Goal: Information Seeking & Learning: Check status

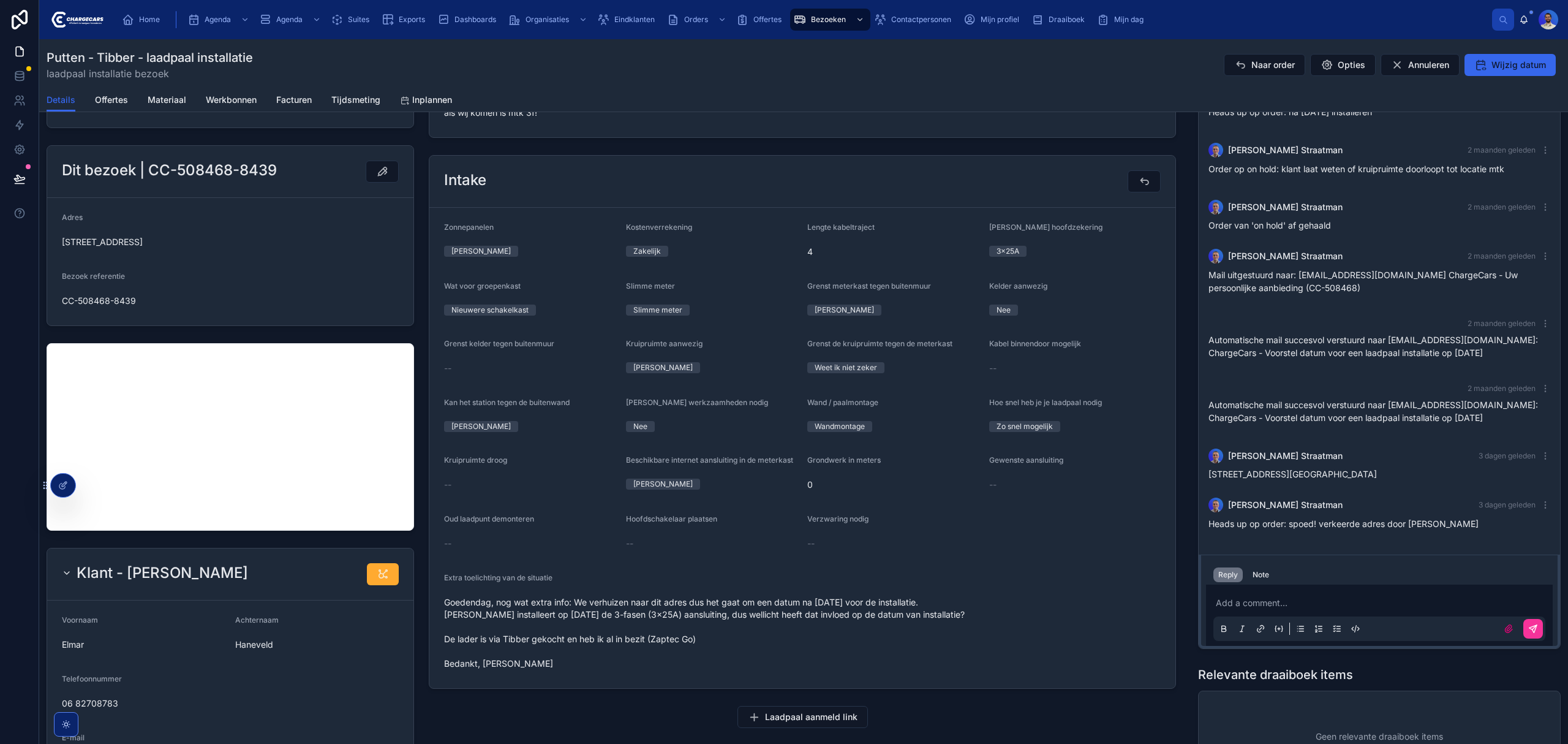
scroll to position [653, 0]
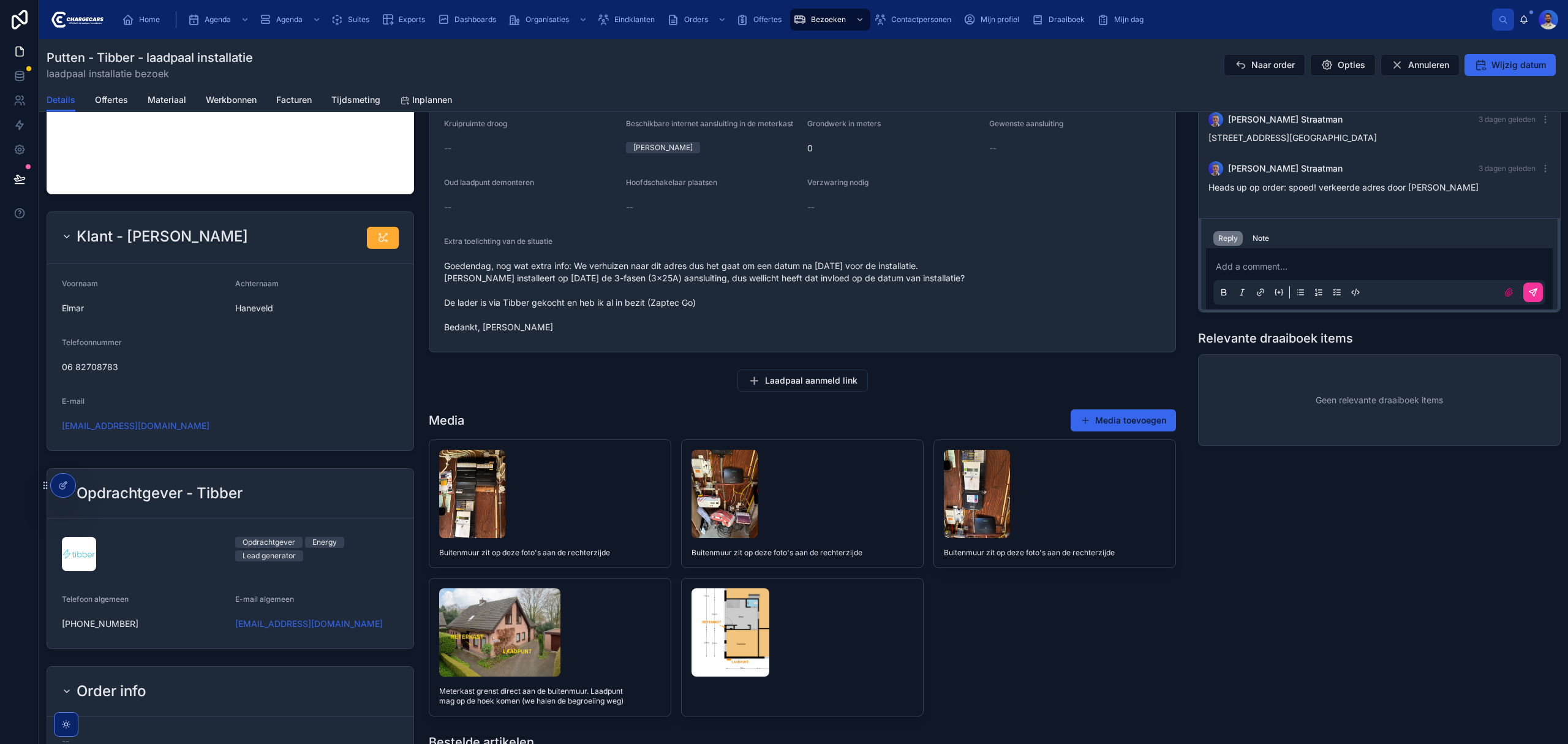
click at [625, 15] on span "Eindklanten" at bounding box center [635, 20] width 40 height 10
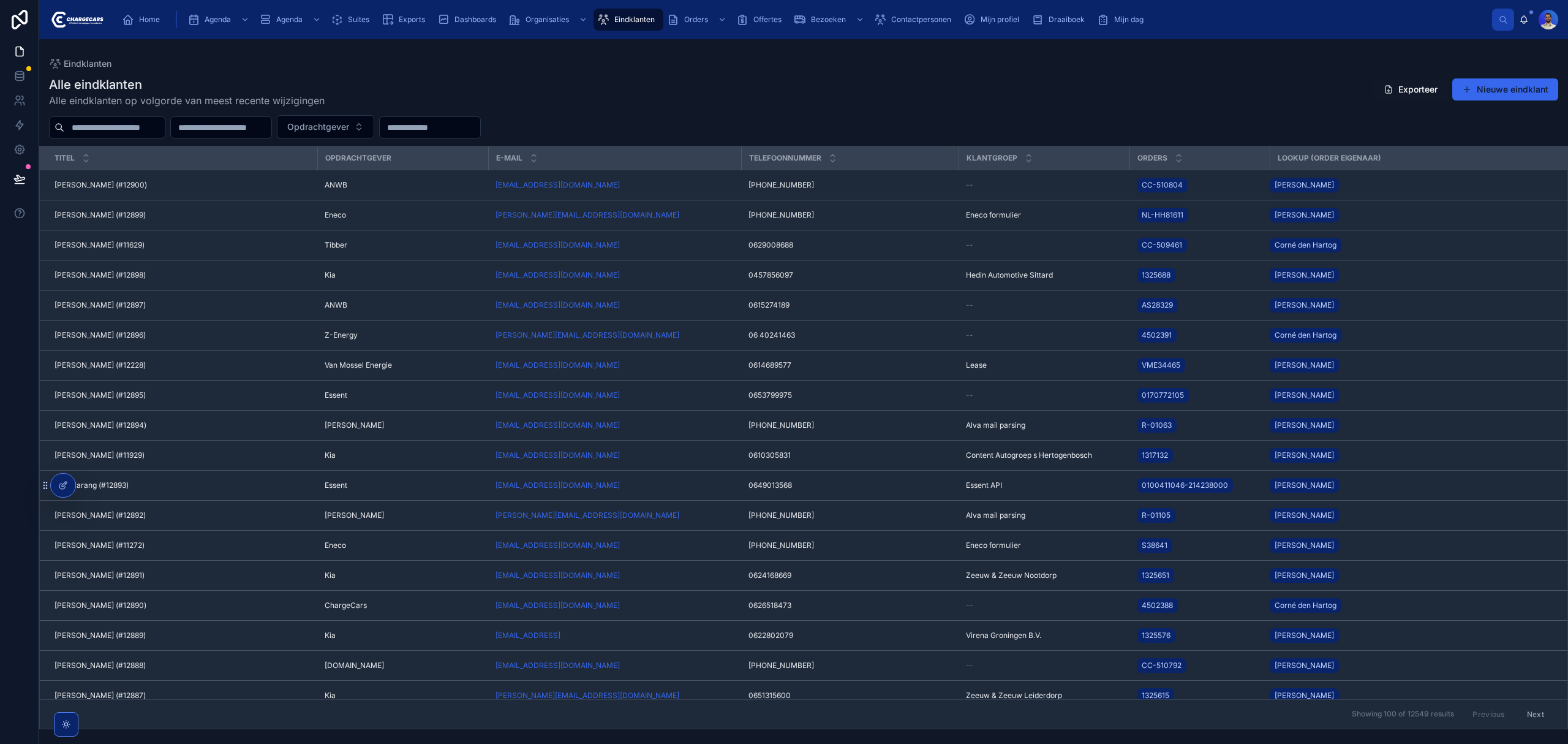
click at [166, 136] on div at bounding box center [107, 128] width 117 height 22
click at [165, 136] on input "text" at bounding box center [115, 128] width 101 height 17
click at [165, 128] on input "text" at bounding box center [115, 128] width 101 height 17
paste input "**********"
type input "**********"
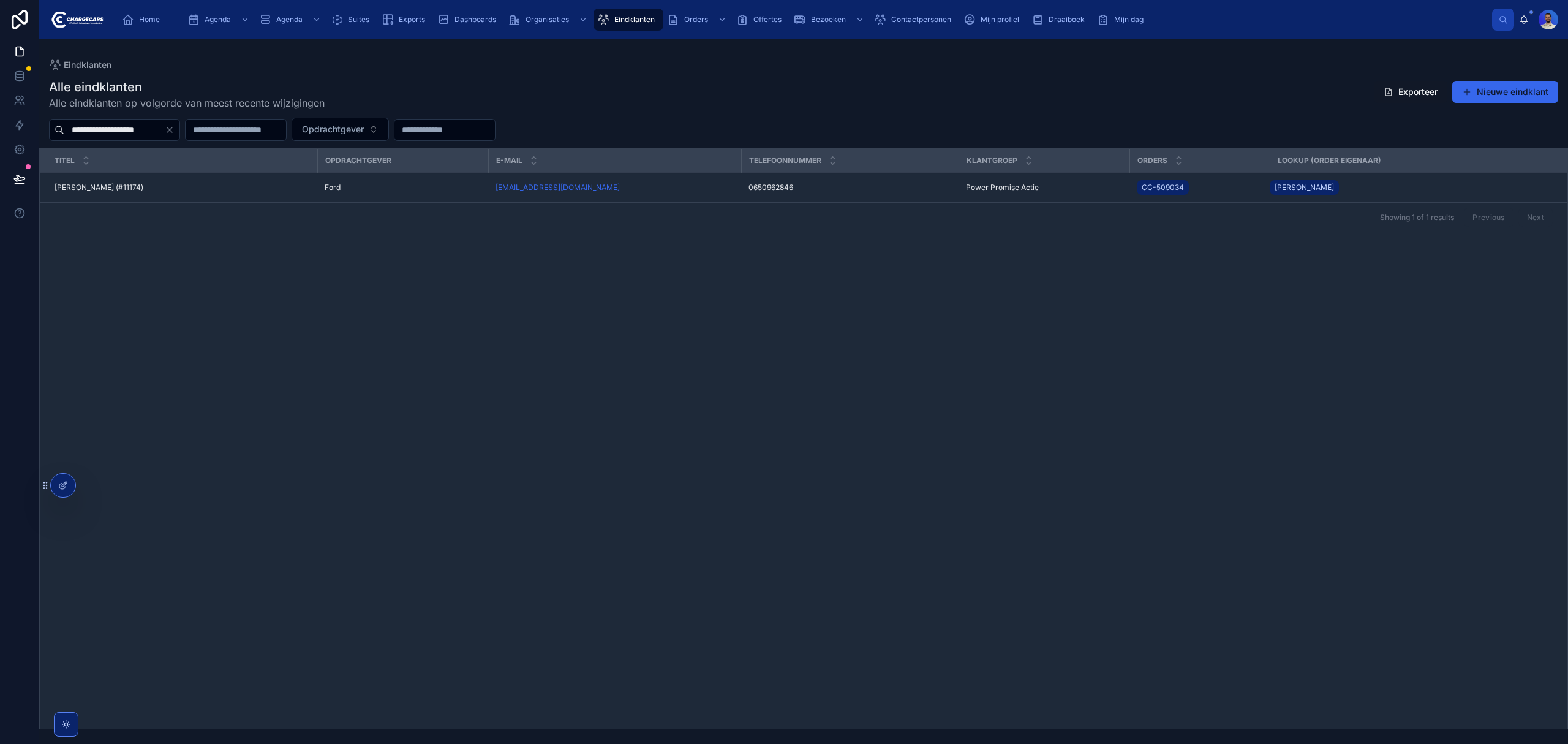
click at [138, 10] on div "Home" at bounding box center [143, 20] width 43 height 20
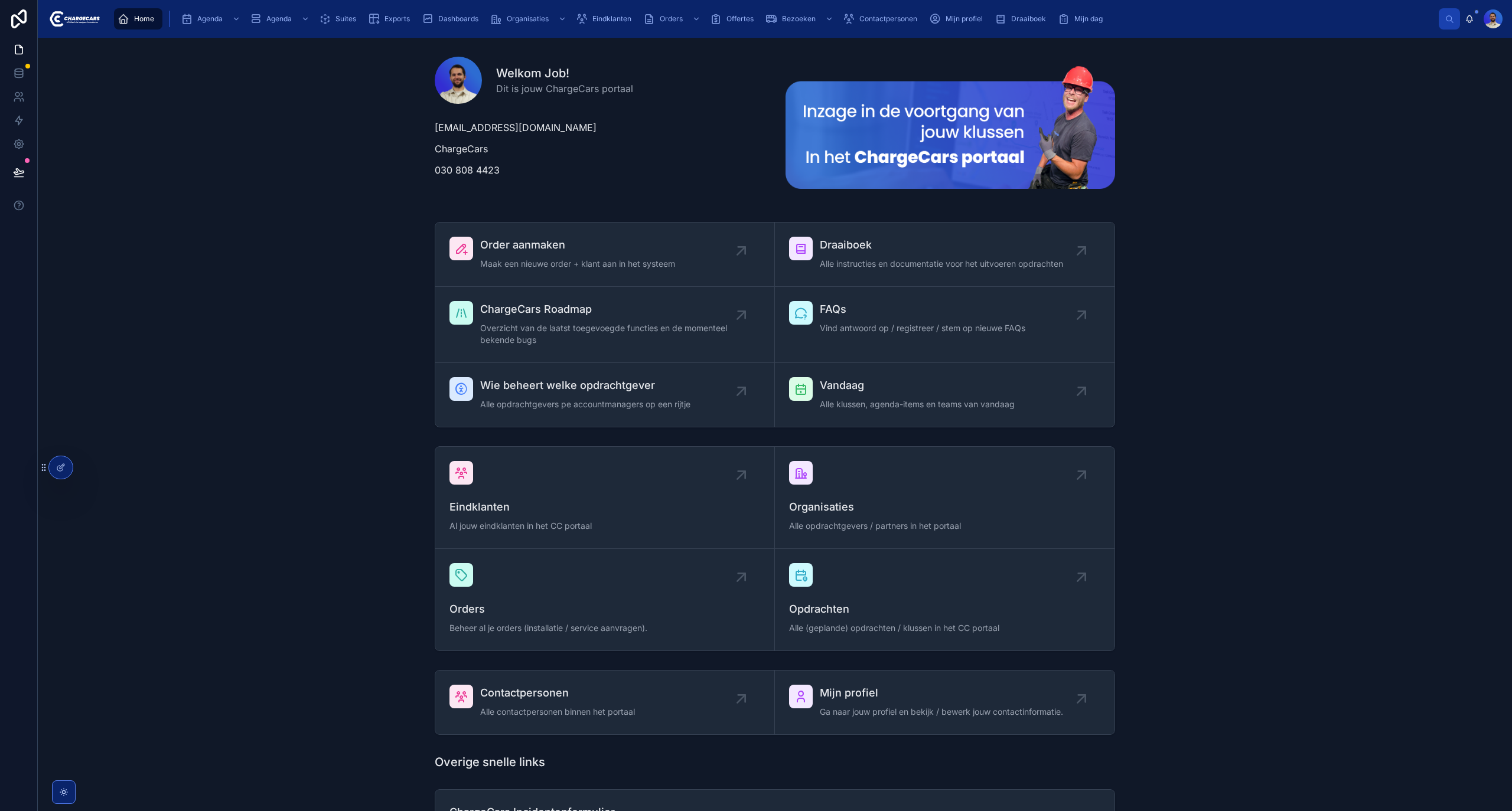
click at [606, 15] on span "Eindklanten" at bounding box center [612, 19] width 39 height 9
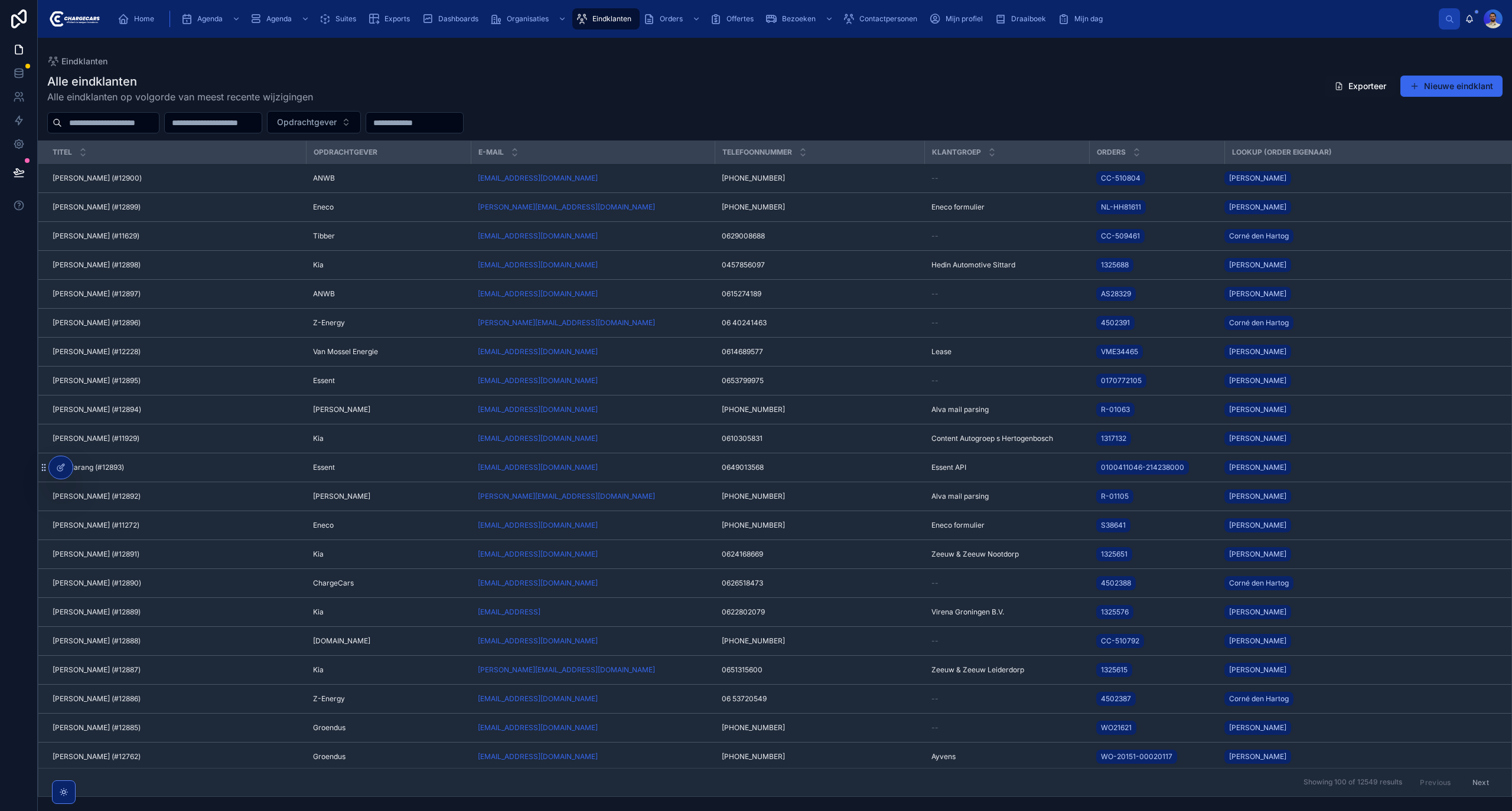
click at [135, 124] on input "text" at bounding box center [111, 123] width 97 height 17
paste input "**********"
type input "**********"
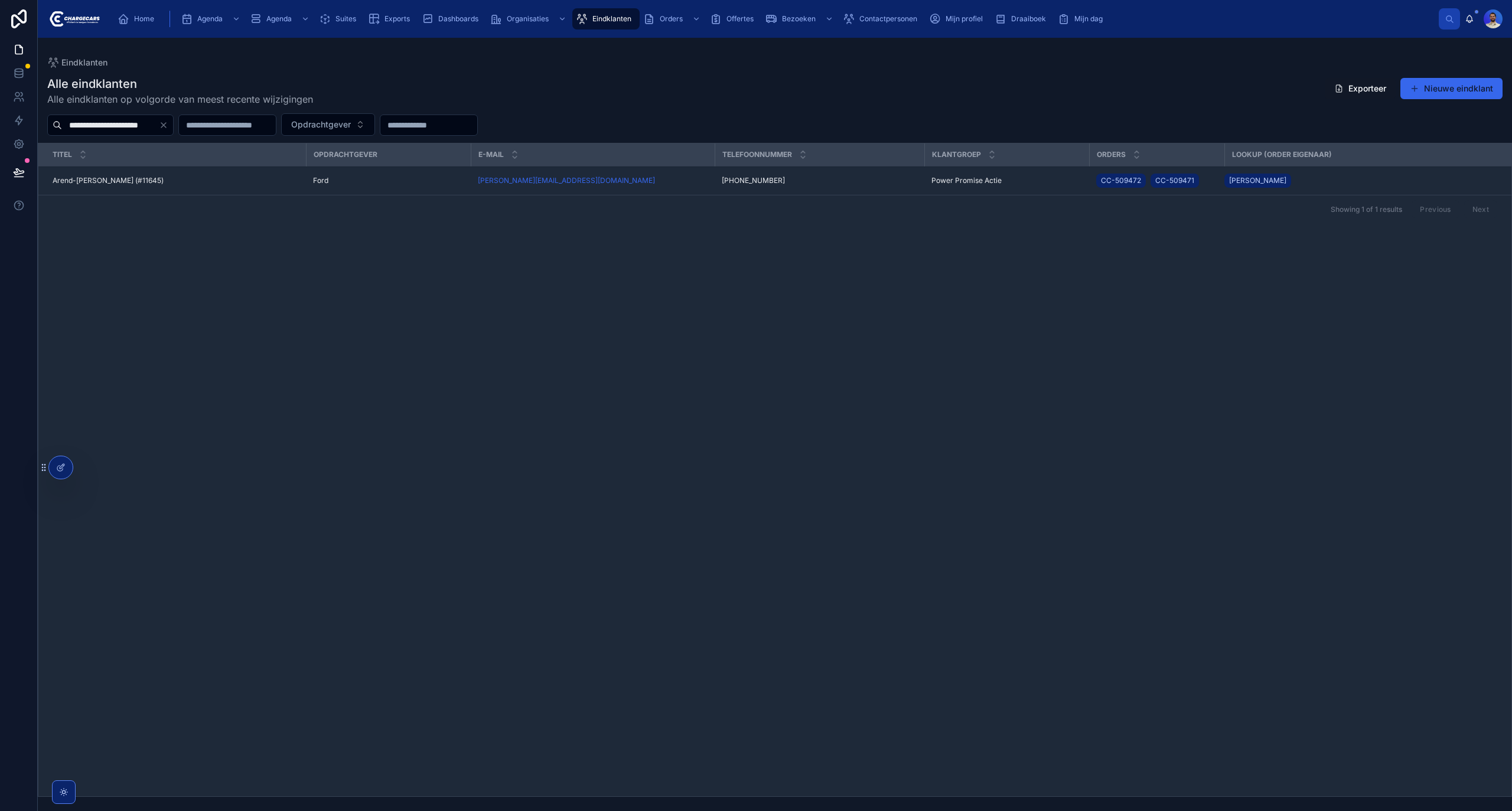
click at [594, 378] on div "Titel Opdrachtgever E-mail Telefoonnummer Klantgroep Orders Lookup (order eigen…" at bounding box center [775, 470] width 1473 height 653
click at [232, 181] on div "Arend-Jan Hekkelman (#11645) Arend-Jan Hekkelman (#11645)" at bounding box center [176, 181] width 247 height 9
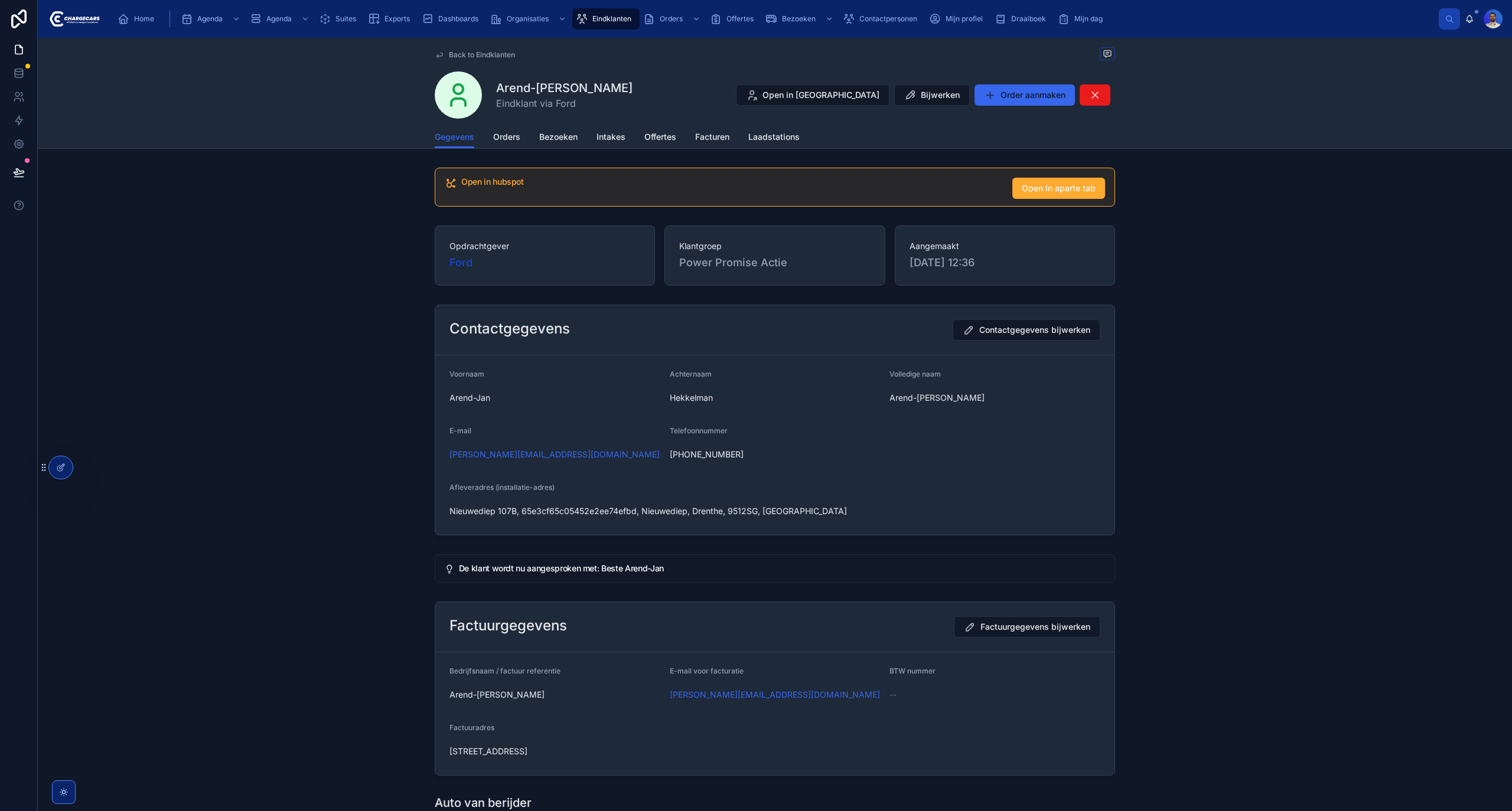
click at [511, 142] on span "Orders" at bounding box center [507, 137] width 27 height 12
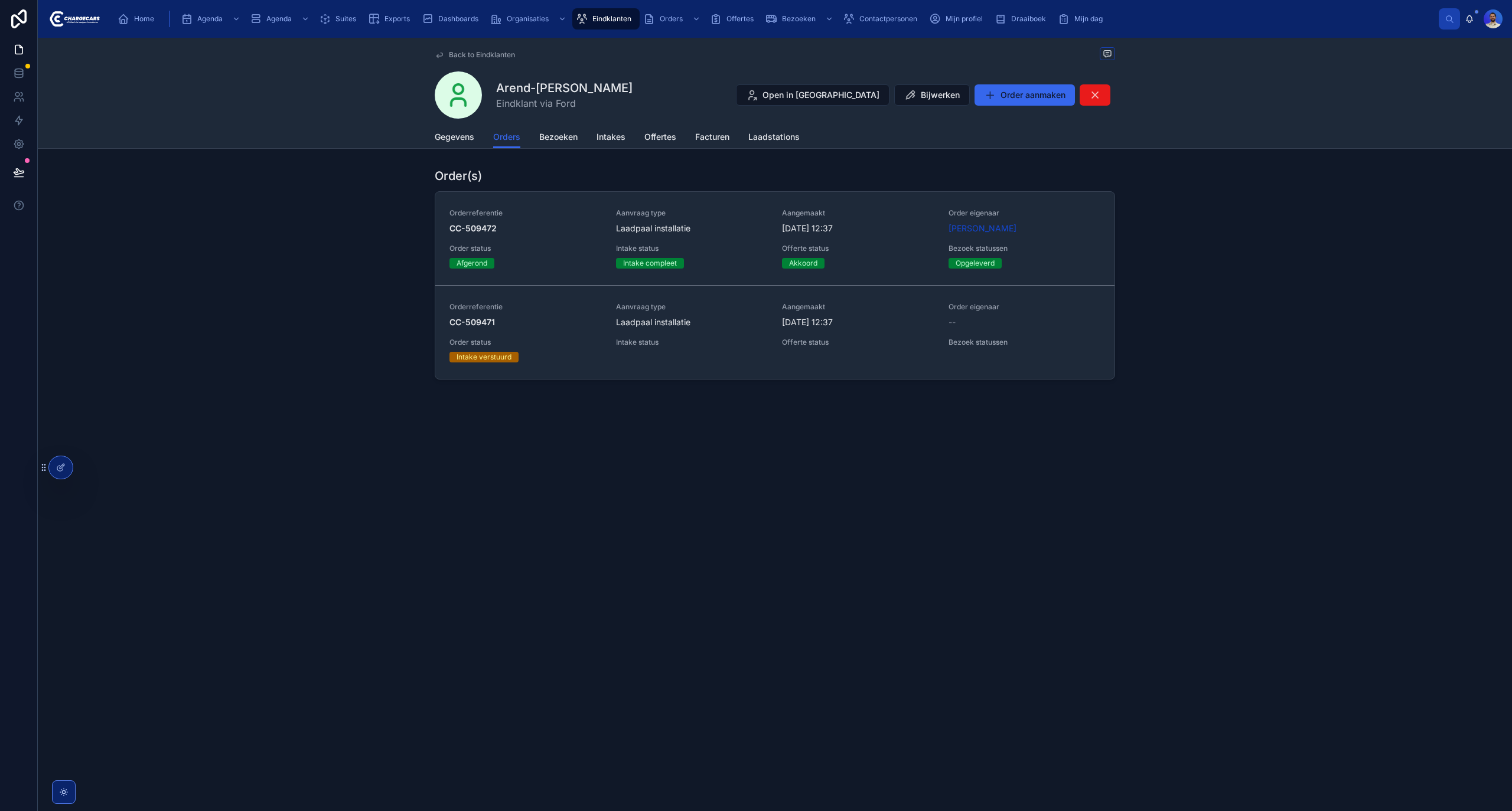
click at [539, 241] on div "Orderreferentie CC-509472 Aanvraag type Laadpaal installatie Aangemaakt 11-9-20…" at bounding box center [775, 239] width 651 height 60
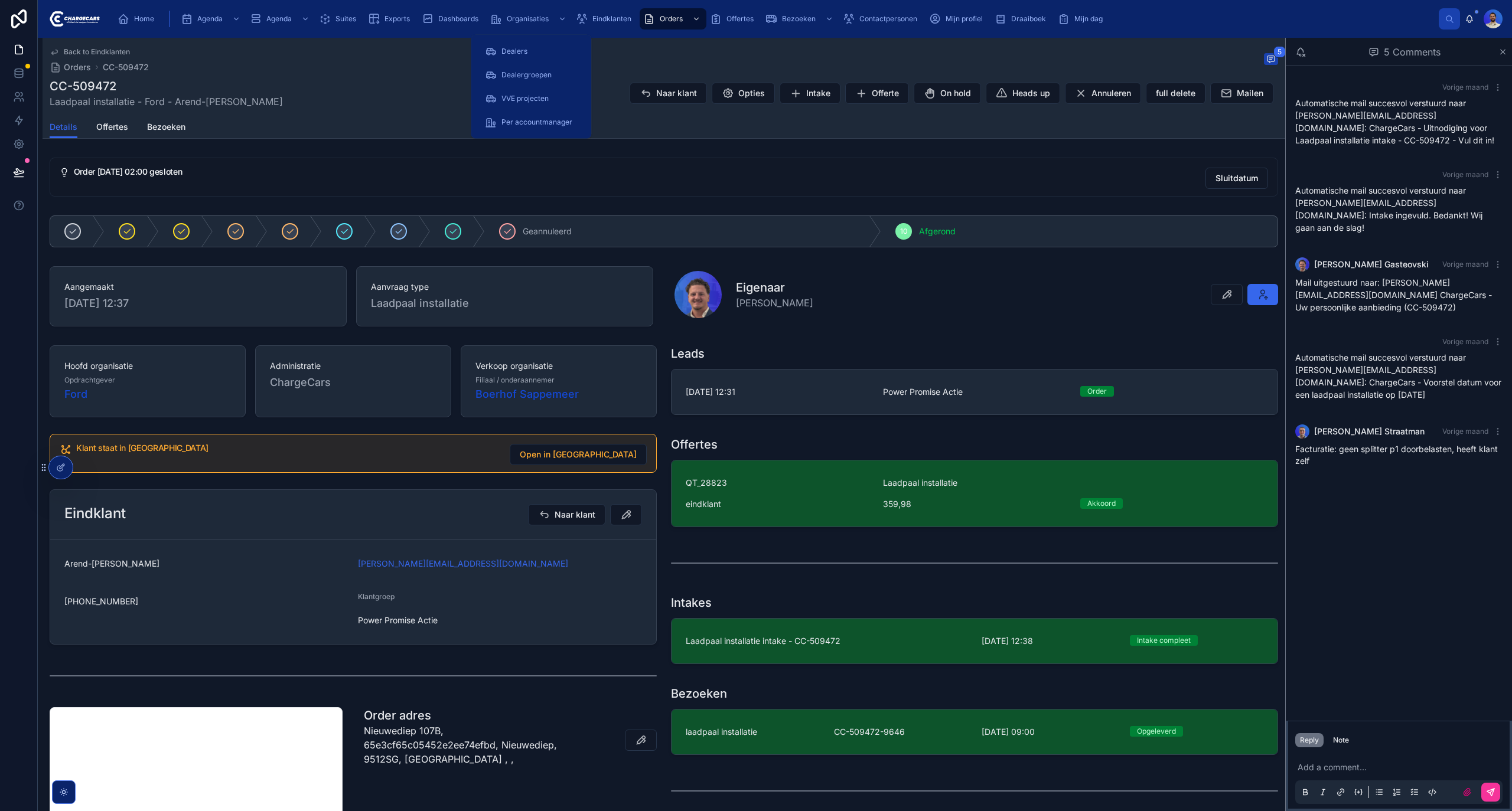
click at [548, 20] on span "Organisaties" at bounding box center [527, 19] width 42 height 9
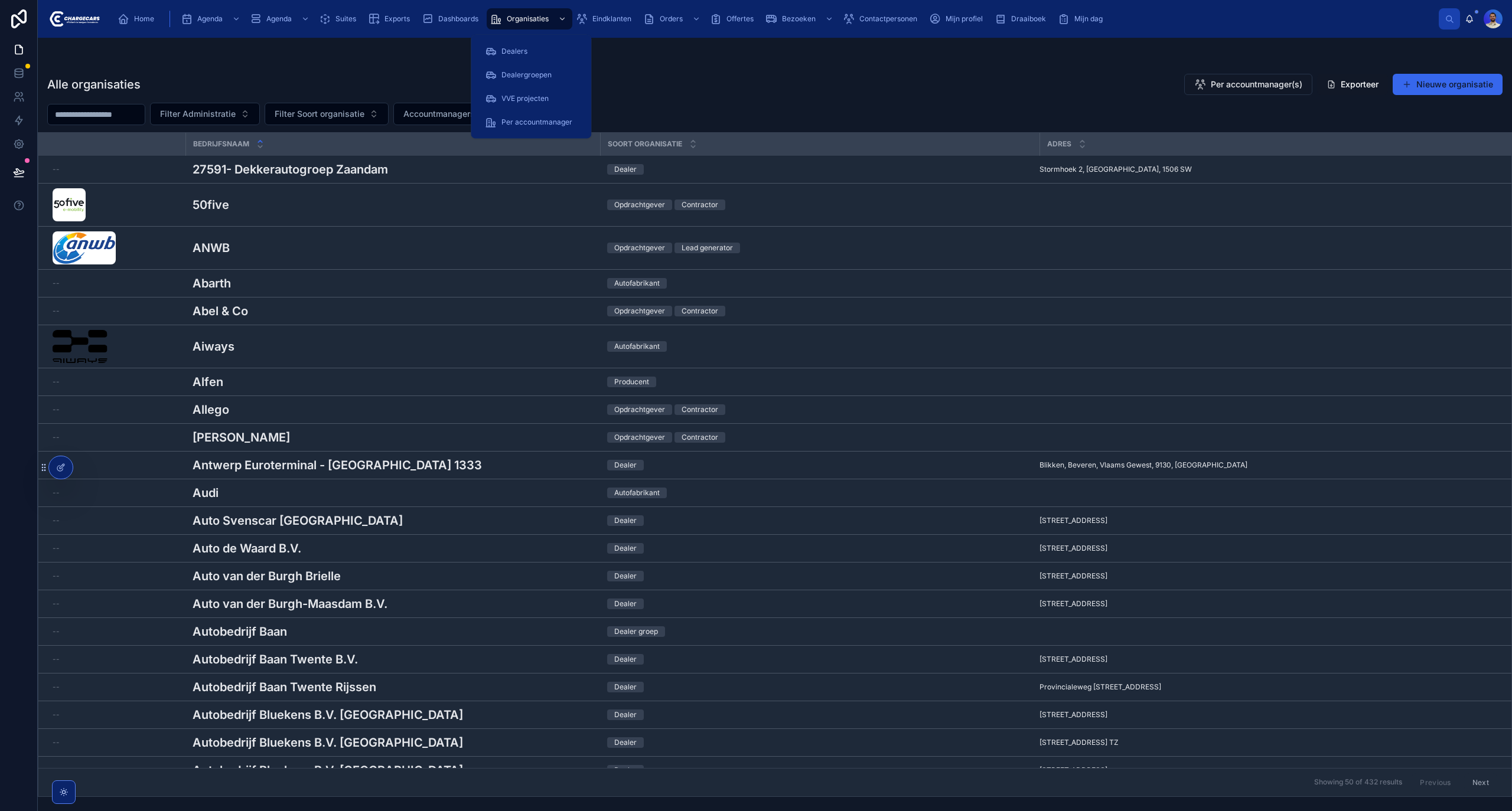
click at [587, 22] on icon "scrollable content" at bounding box center [582, 19] width 12 height 12
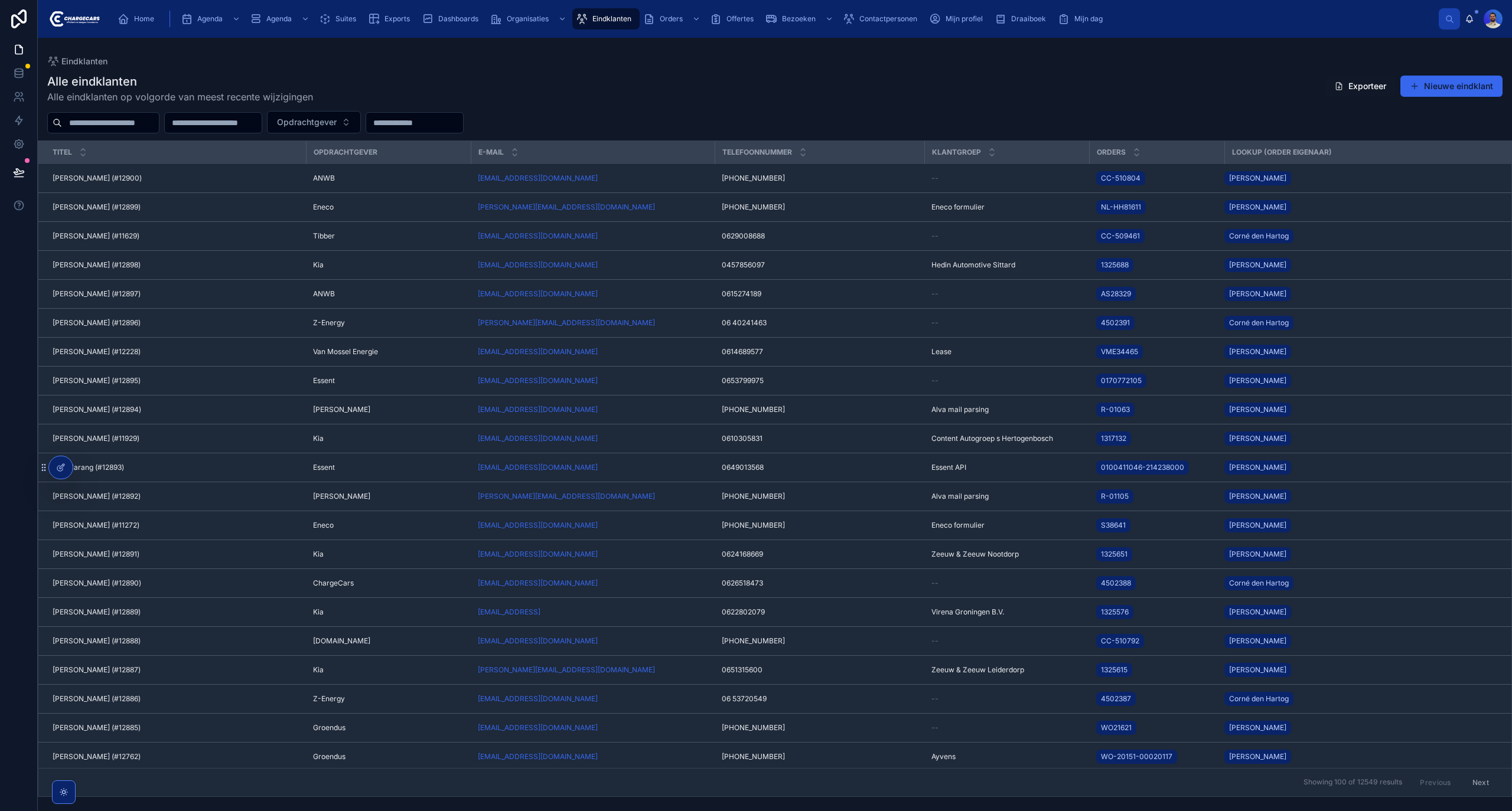
click at [591, 18] on div "Eindklanten" at bounding box center [606, 19] width 60 height 19
click at [123, 123] on input "text" at bounding box center [111, 123] width 97 height 17
paste input "**********"
type input "**********"
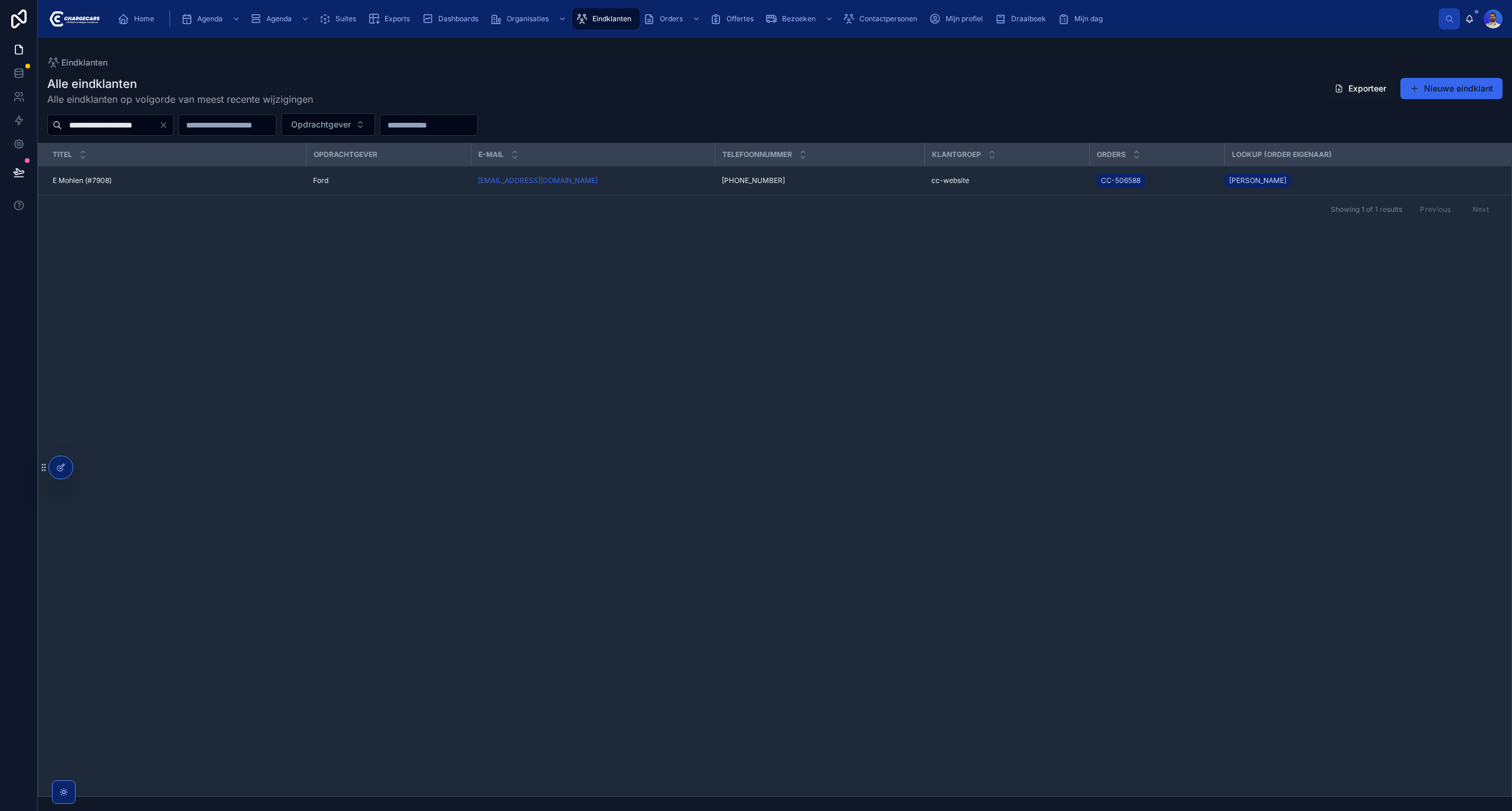
click at [286, 189] on td "E Mohlen (#7908) E Mohlen (#7908)" at bounding box center [172, 181] width 267 height 29
click at [263, 184] on div "E Mohlen (#7908) E Mohlen (#7908)" at bounding box center [176, 181] width 247 height 9
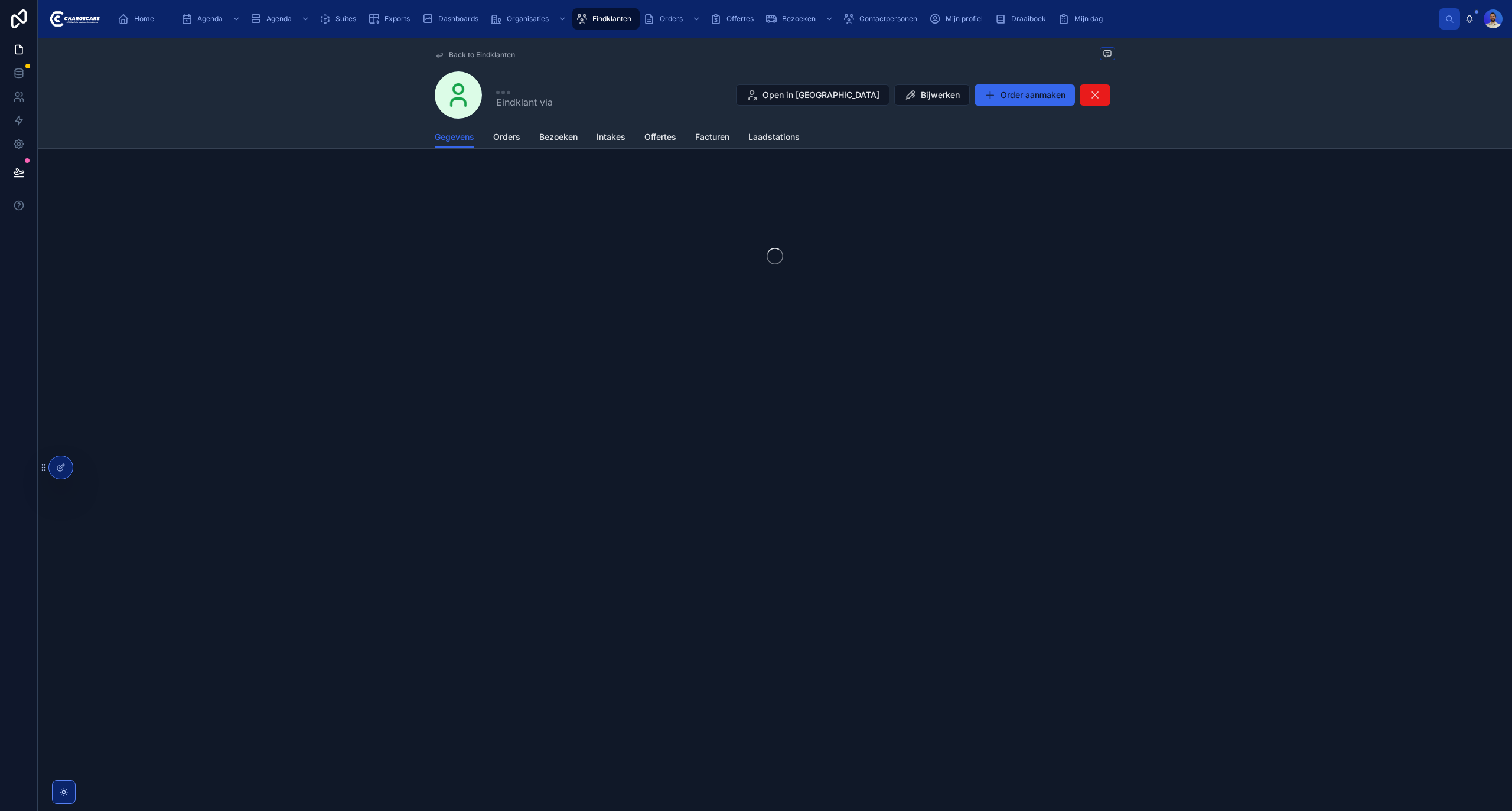
click at [503, 135] on span "Orders" at bounding box center [507, 137] width 27 height 12
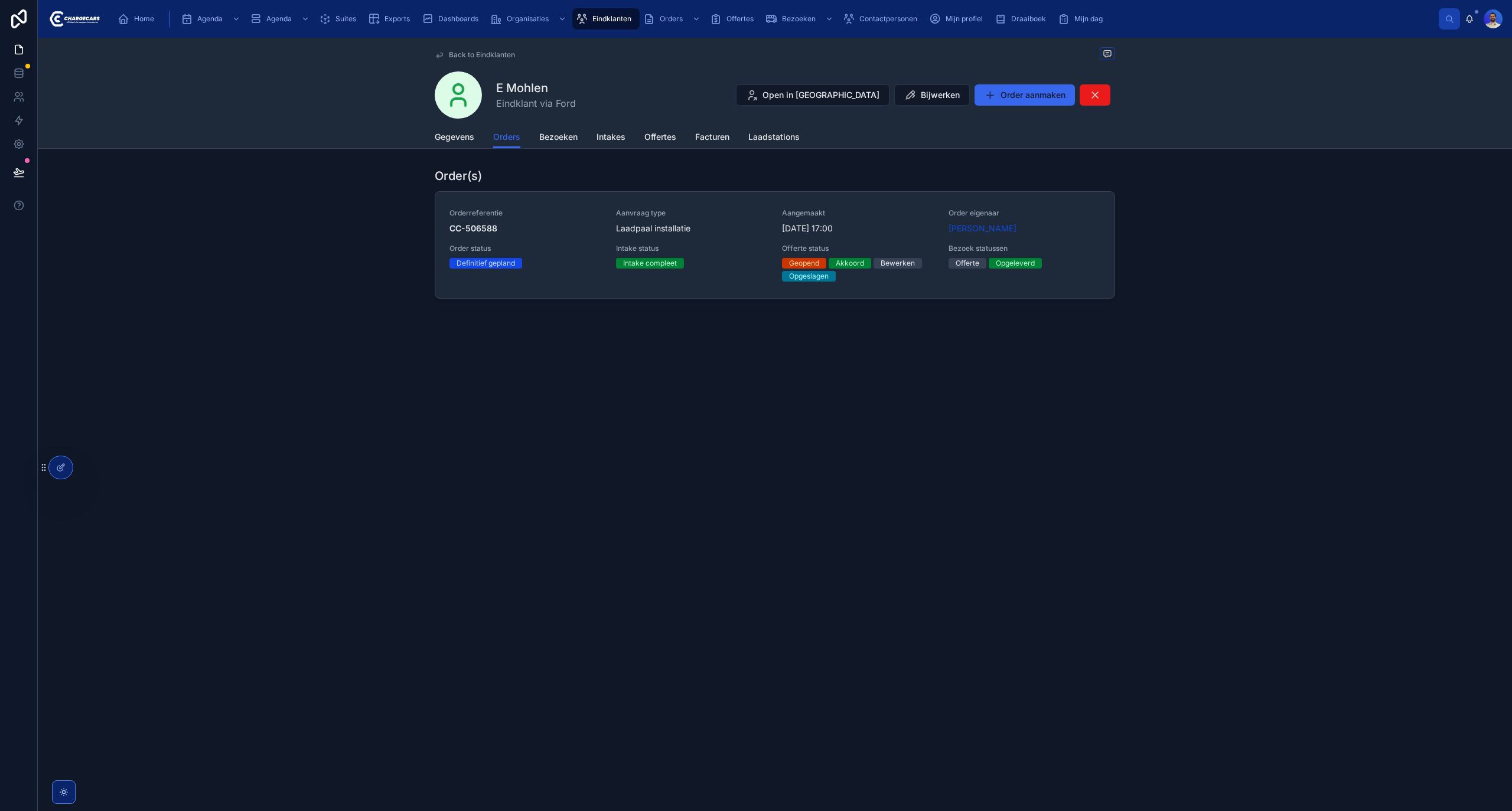
click at [582, 233] on span "CC-506588" at bounding box center [526, 229] width 153 height 12
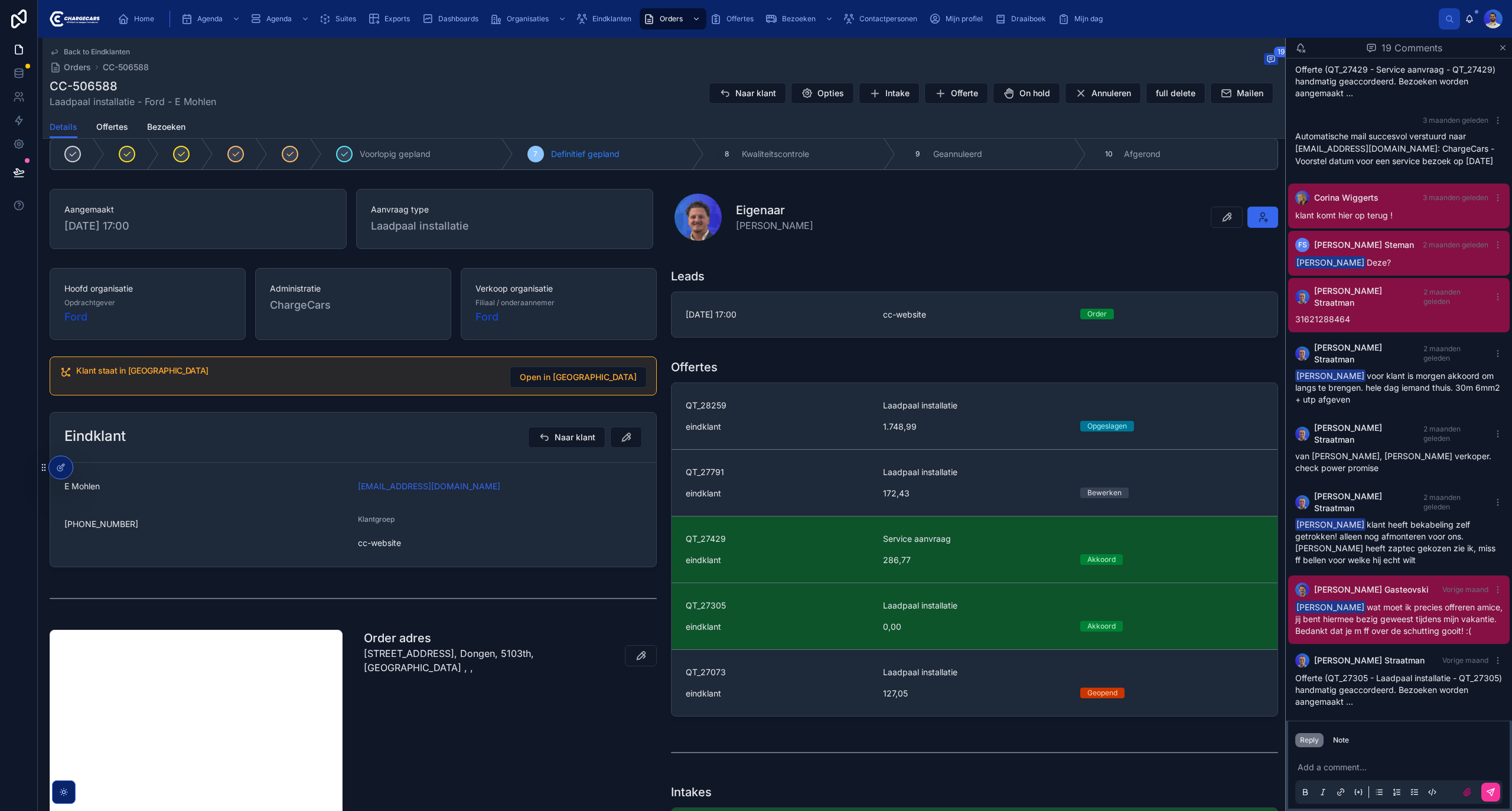
scroll to position [286, 0]
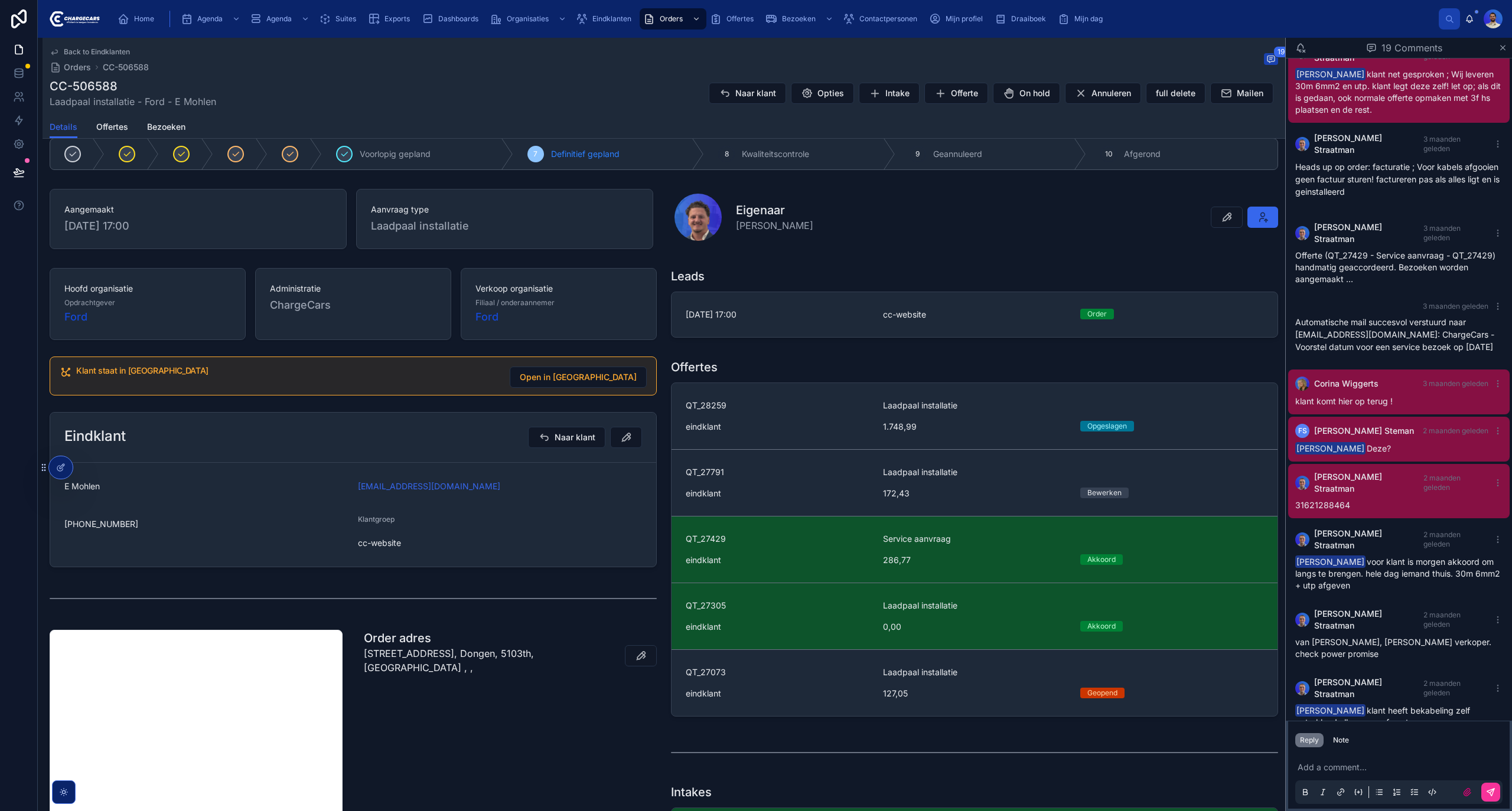
click at [1344, 500] on span "31621288464" at bounding box center [1322, 505] width 55 height 10
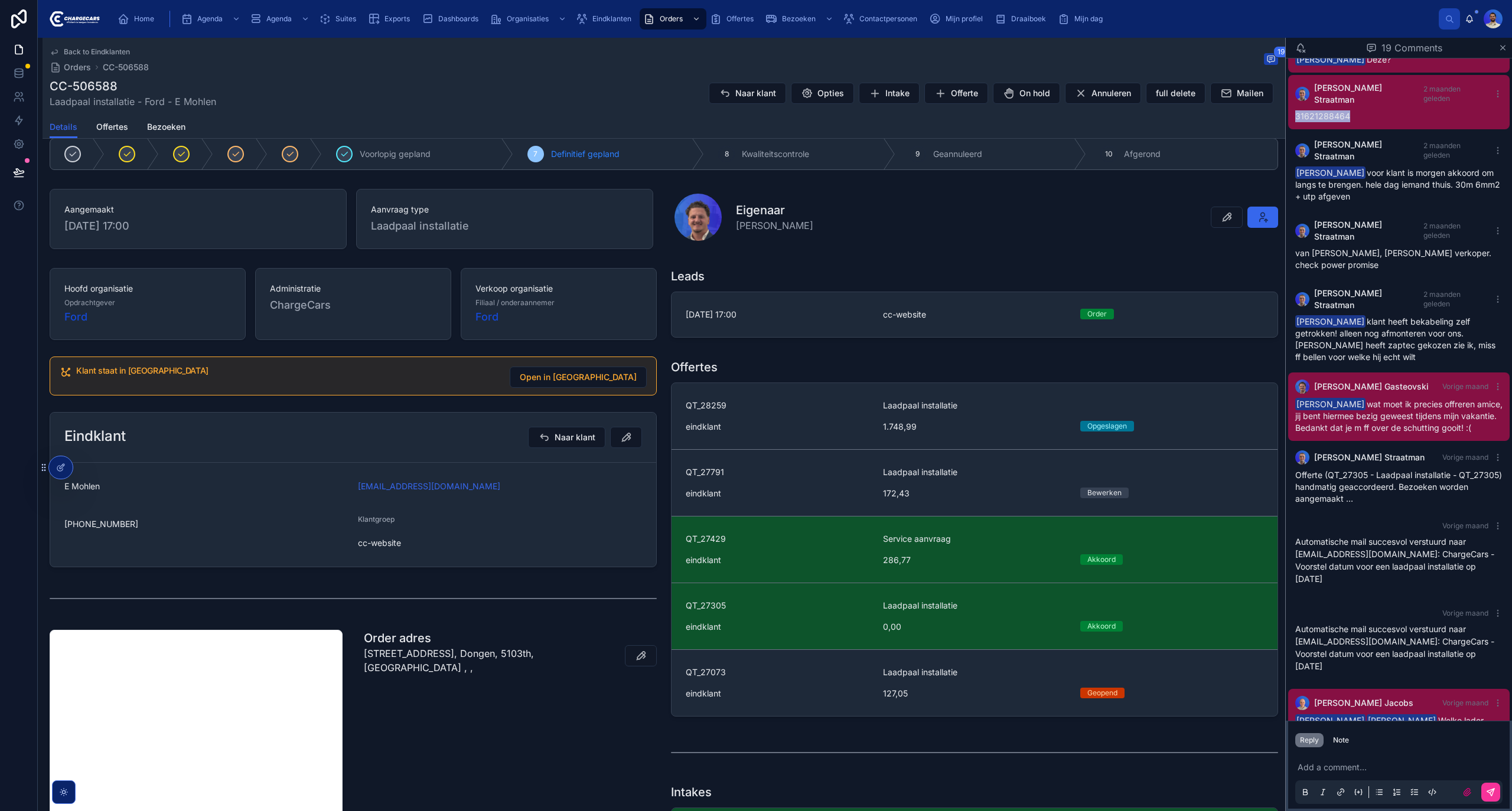
scroll to position [680, 0]
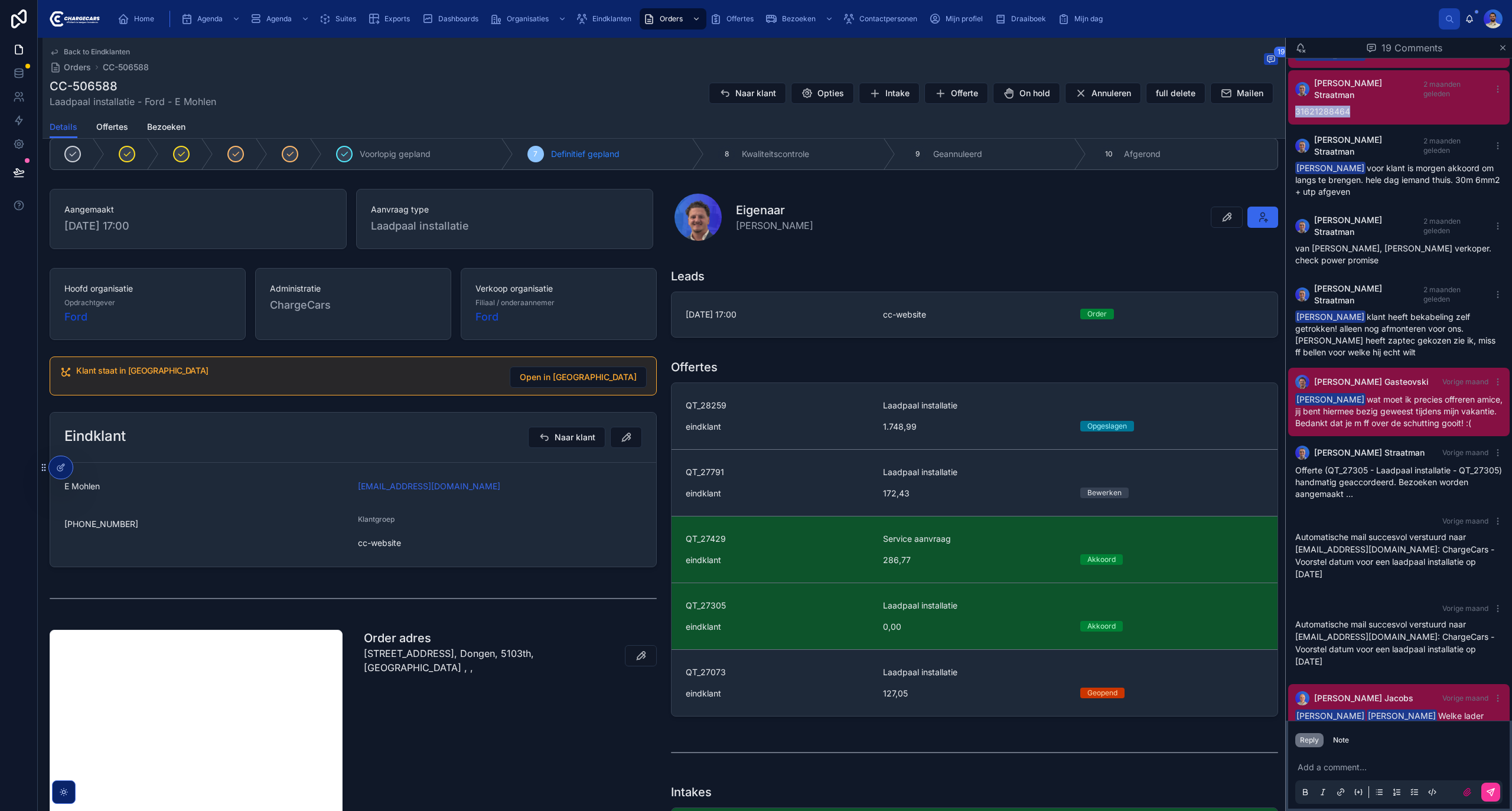
click at [1332, 735] on button "Note" at bounding box center [1341, 741] width 25 height 14
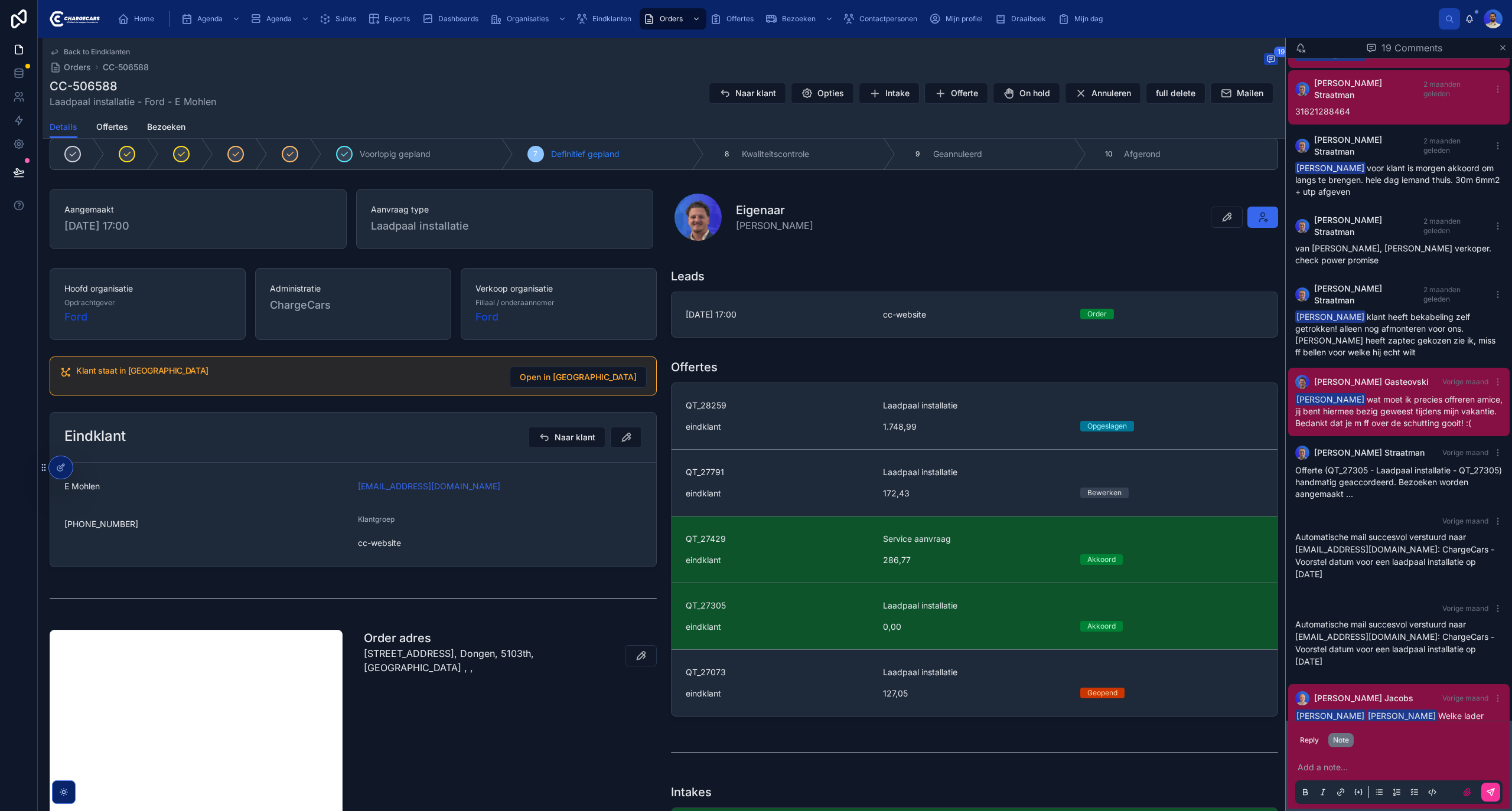
click at [1344, 761] on p at bounding box center [1401, 767] width 208 height 12
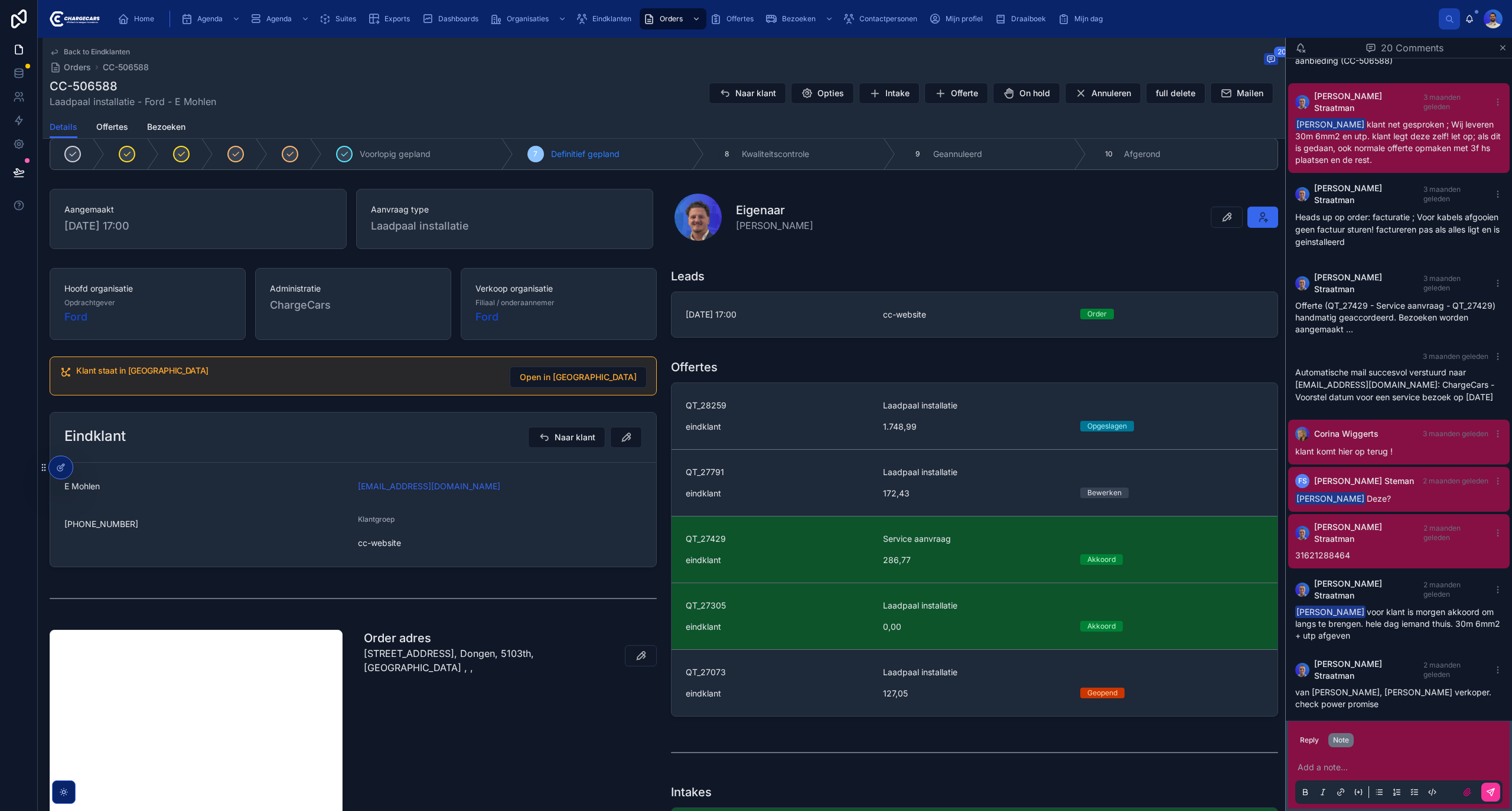
scroll to position [393, 0]
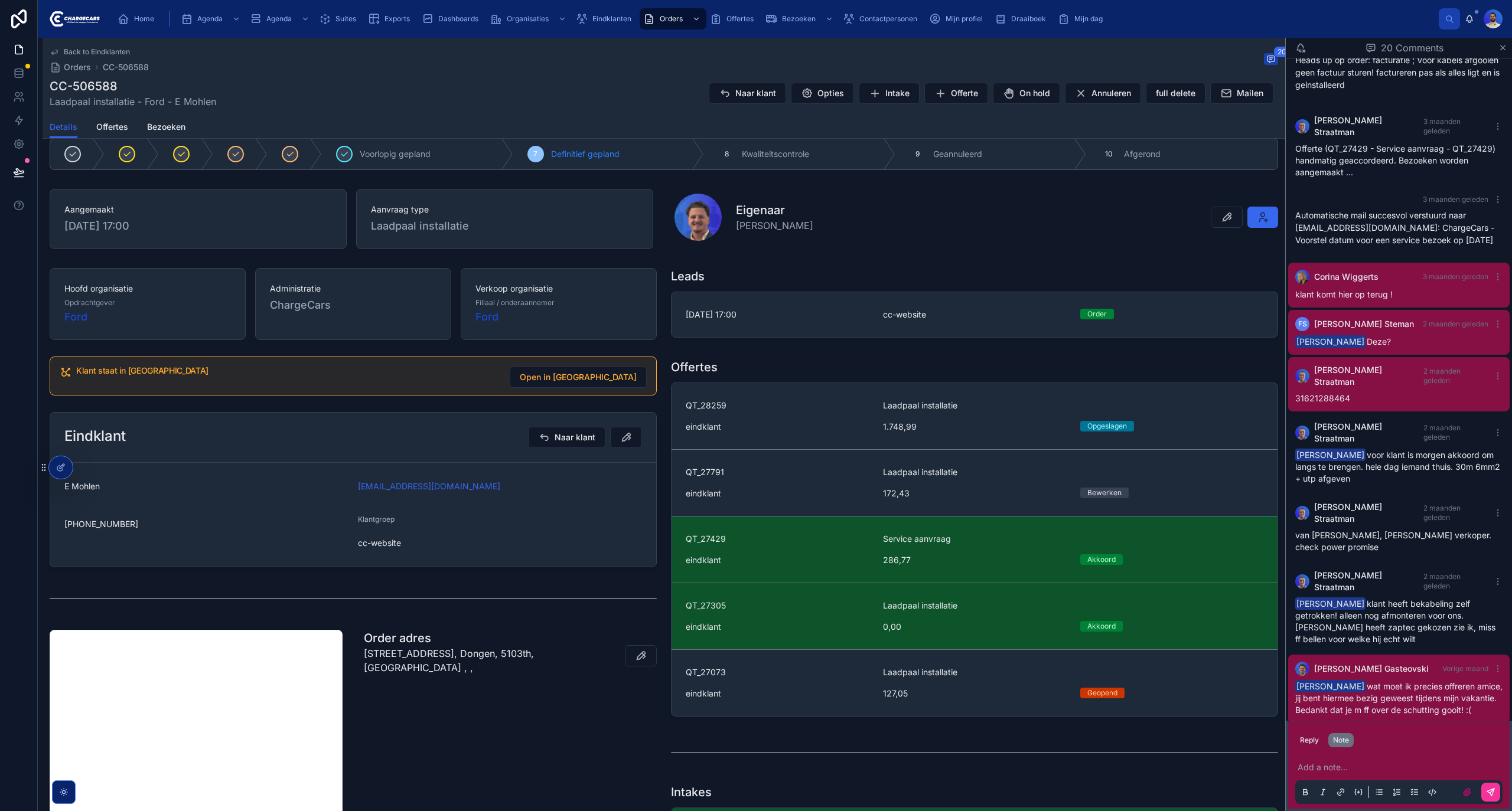
click at [619, 20] on span "Eindklanten" at bounding box center [612, 19] width 39 height 9
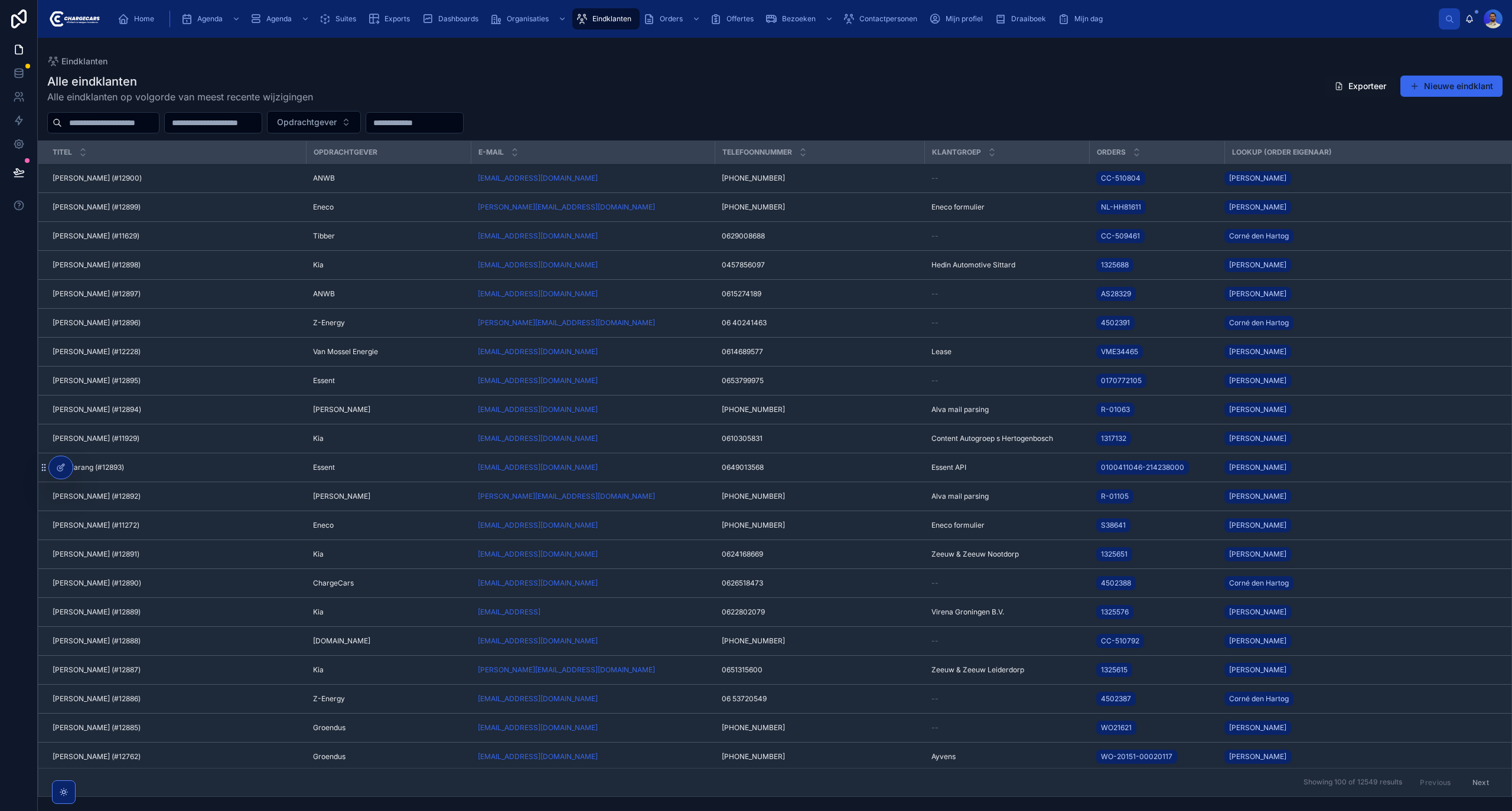
click at [115, 126] on input "text" at bounding box center [111, 123] width 97 height 17
paste input "**********"
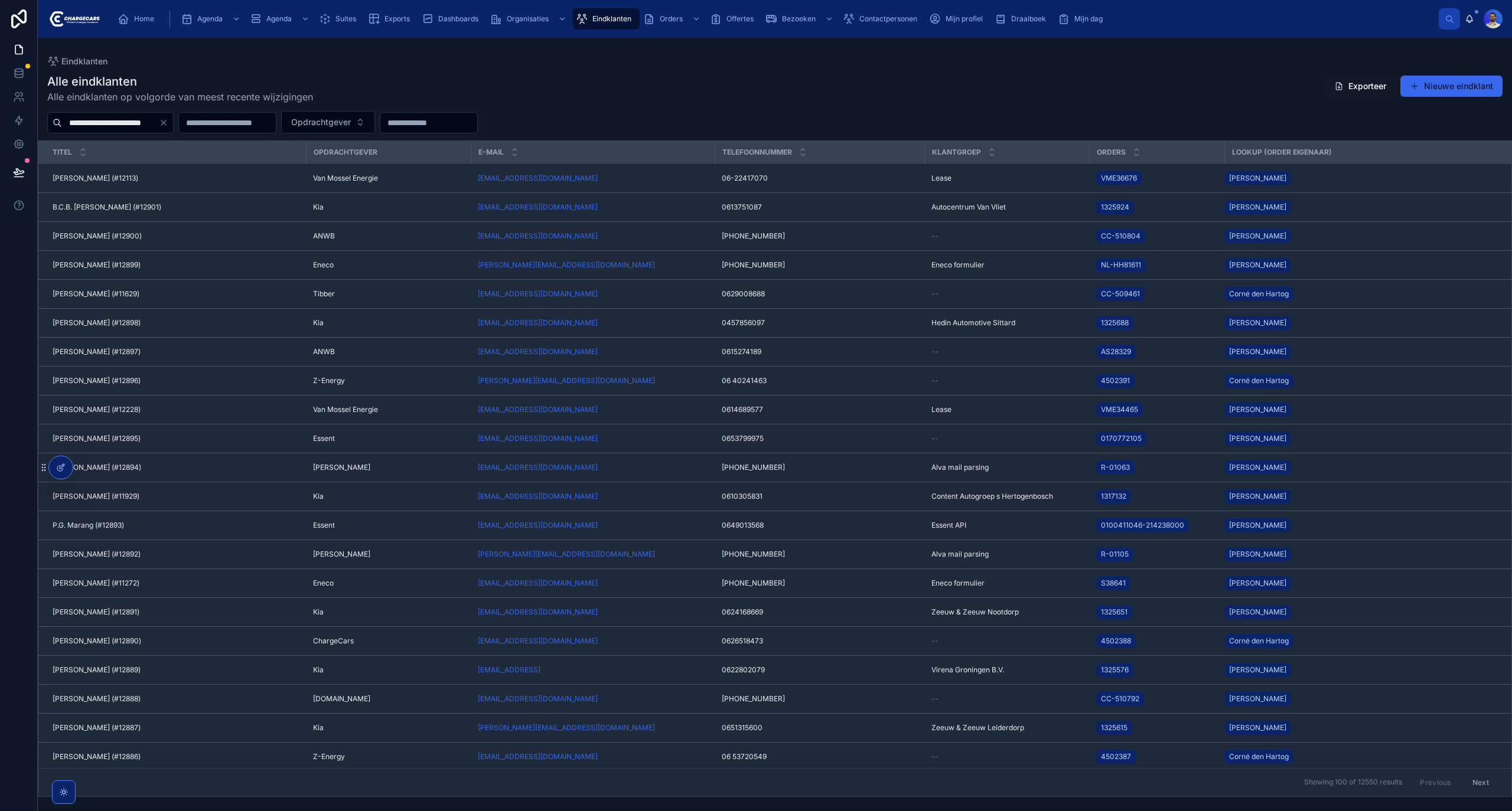
type input "**********"
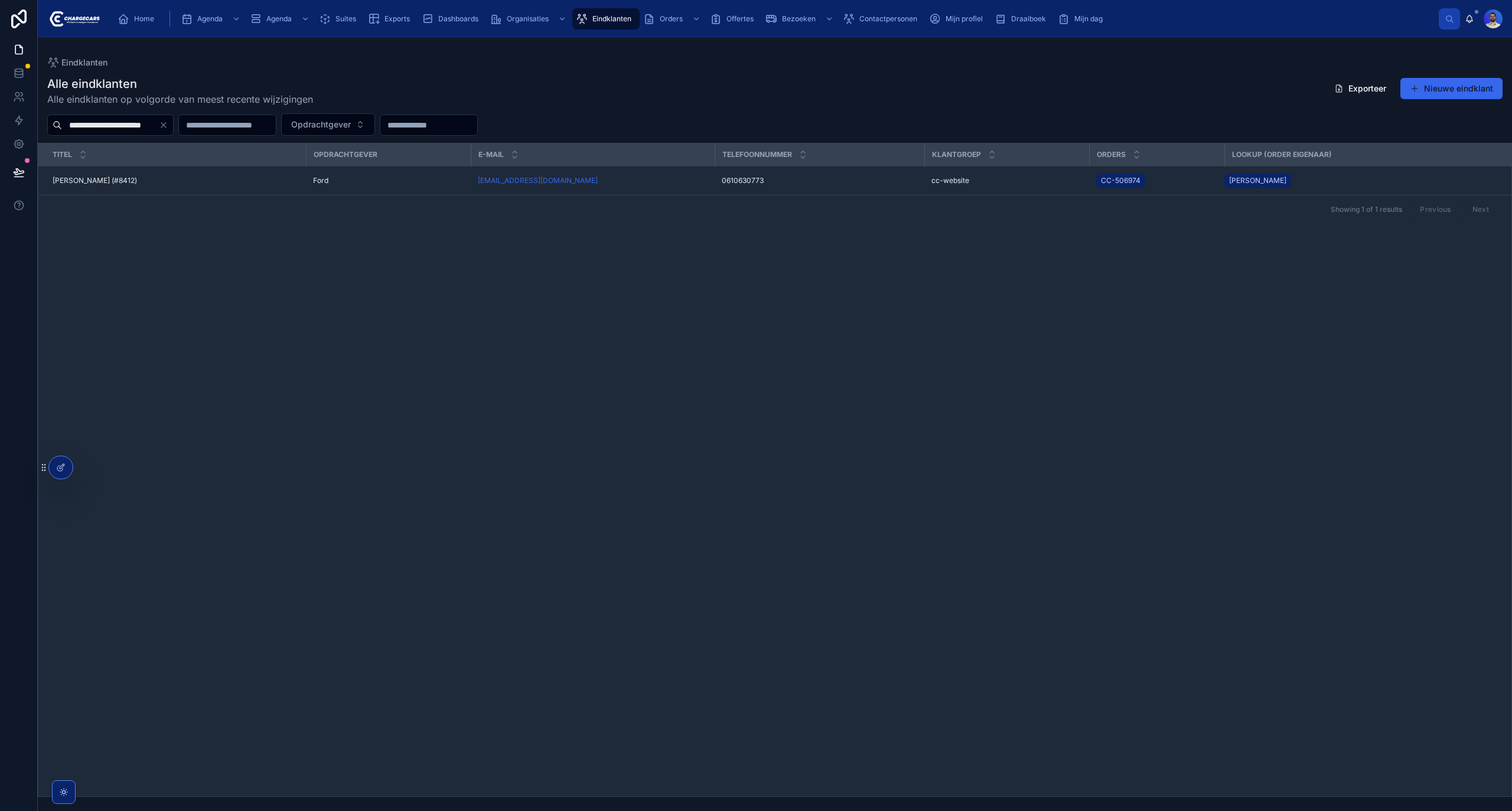
click at [232, 187] on td "Erwin van der Zon (#8412) Erwin van der Zon (#8412)" at bounding box center [172, 181] width 267 height 29
click at [137, 181] on span "Erwin van der Zon (#8412)" at bounding box center [95, 181] width 85 height 9
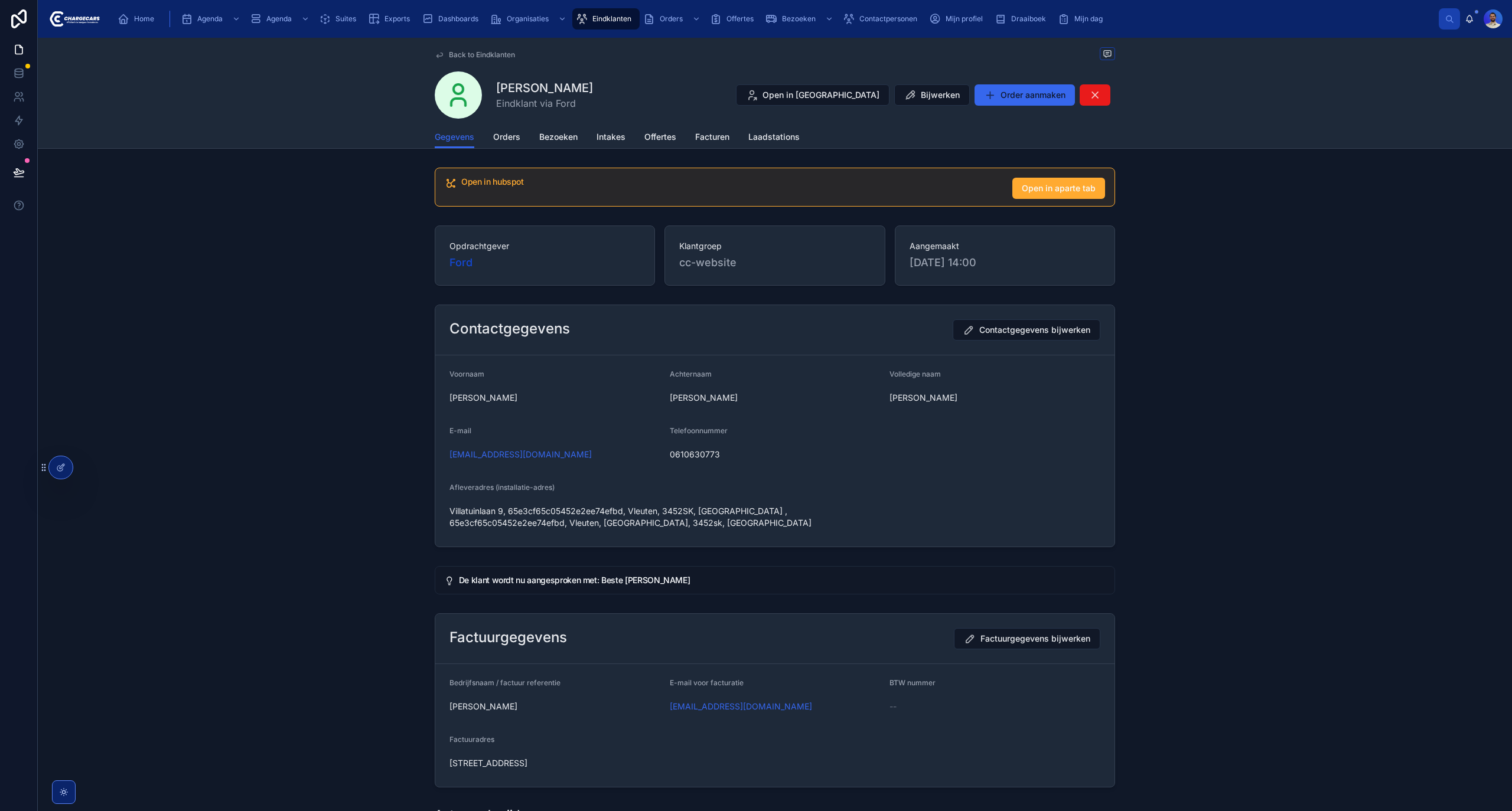
click at [488, 138] on div "Gegevens Orders Bezoeken Intakes Offertes Facturen Laadstations" at bounding box center [775, 137] width 681 height 22
click at [503, 140] on span "Orders" at bounding box center [507, 137] width 27 height 12
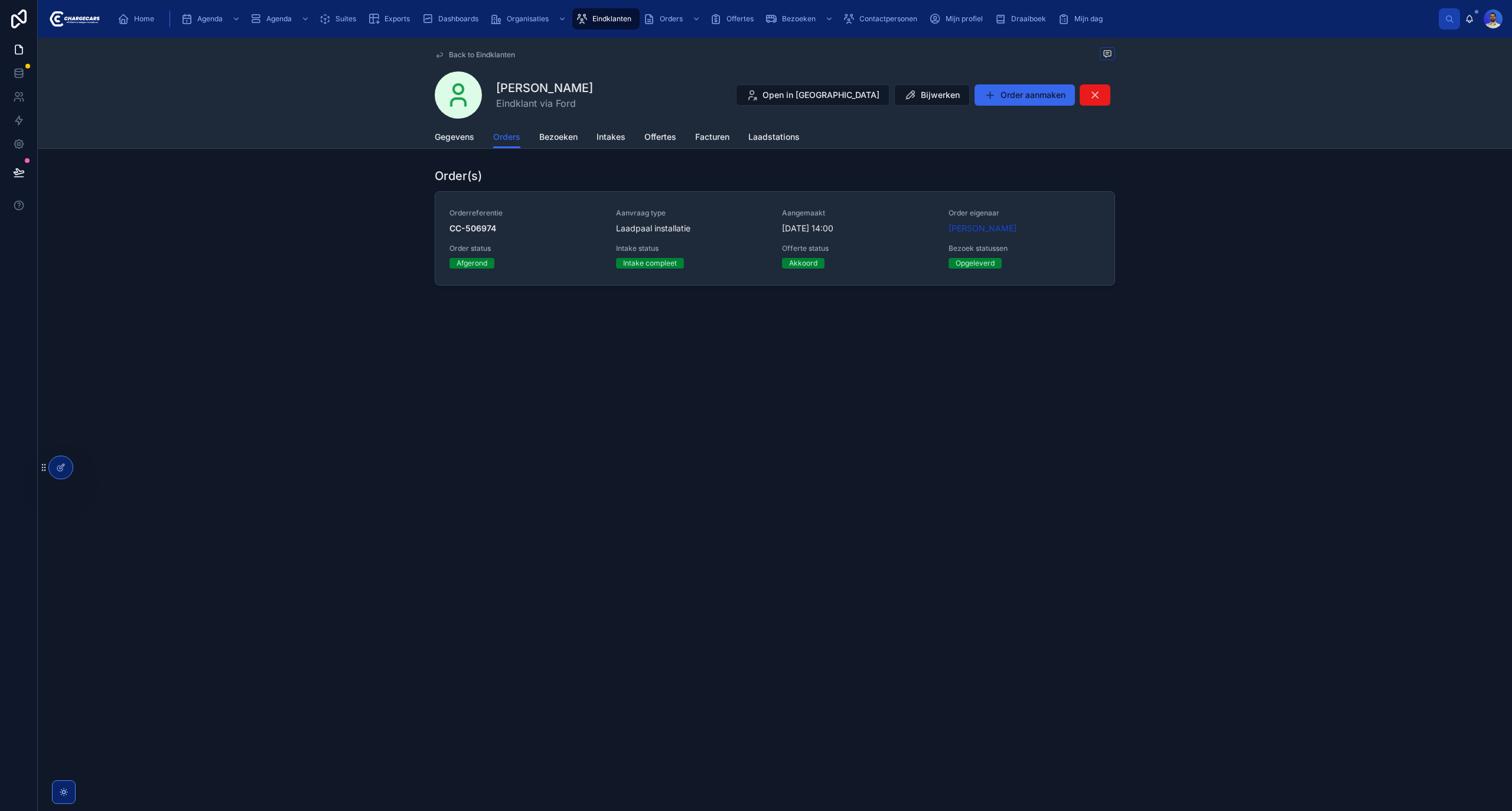
click at [716, 246] on span "Intake status" at bounding box center [692, 249] width 153 height 9
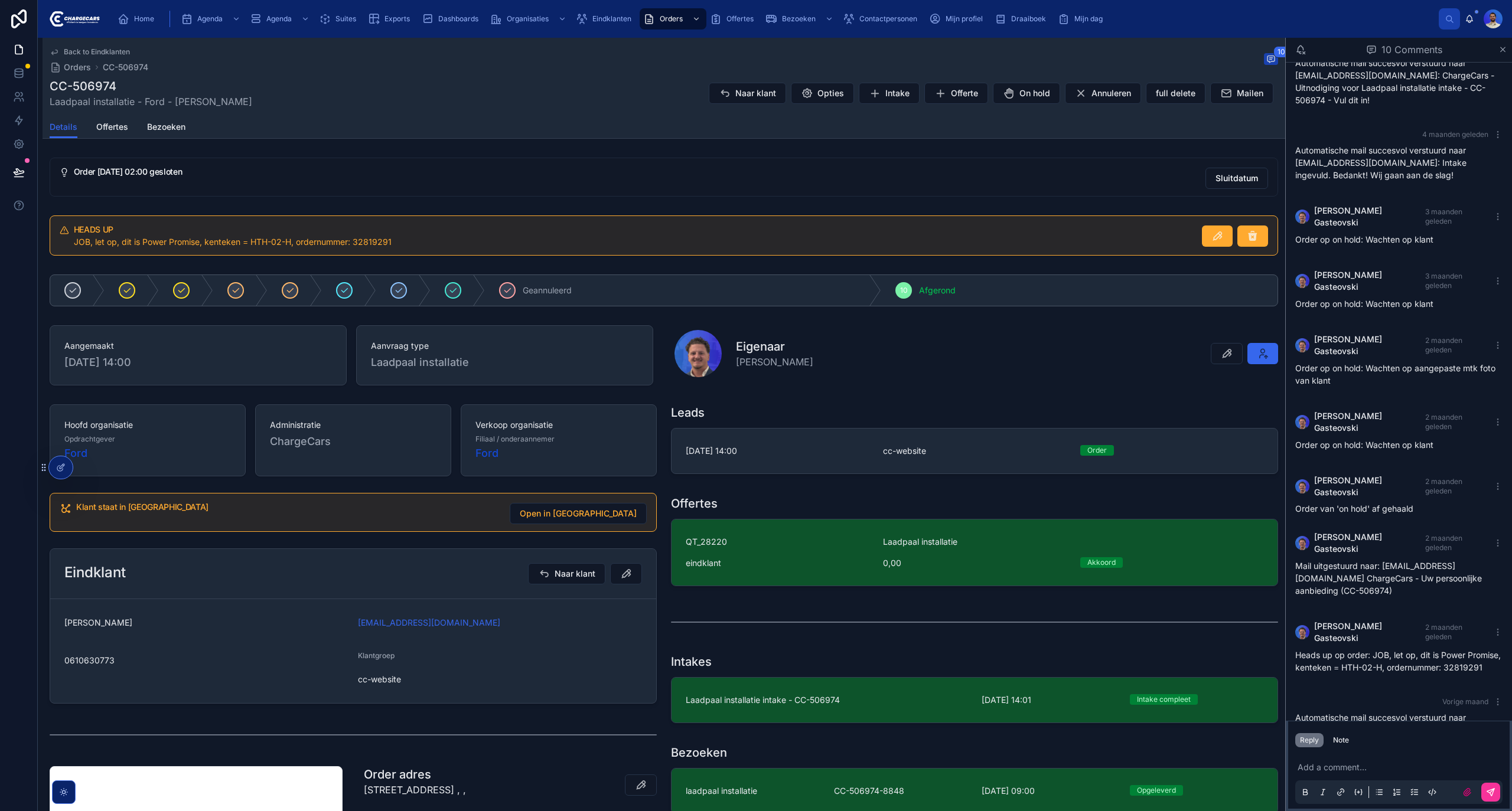
scroll to position [48, 0]
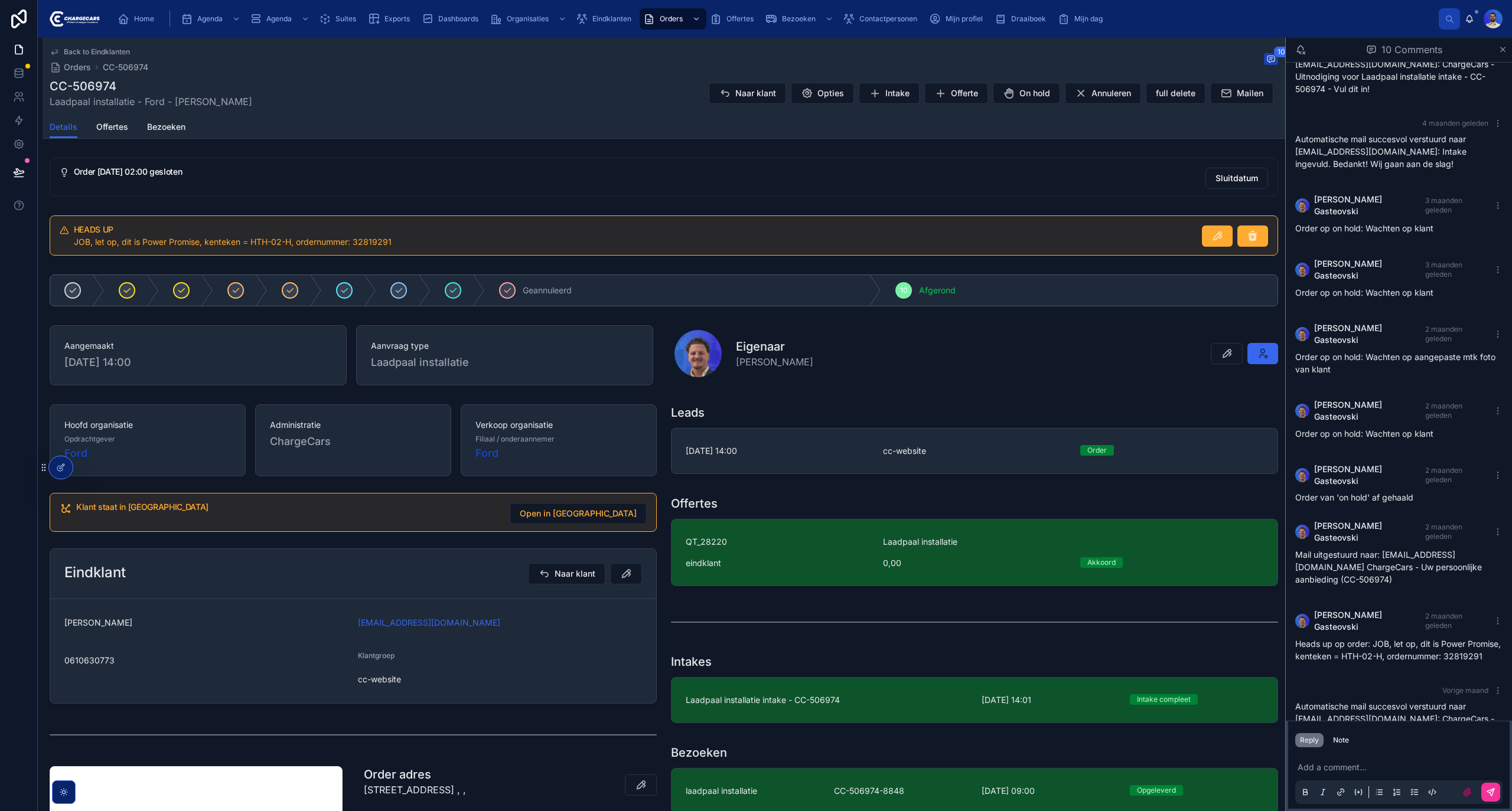
click at [1301, 638] on p "Heads up op order: JOB, let op, dit is Power Promise, kenteken = HTH-02-H, orde…" at bounding box center [1398, 650] width 208 height 25
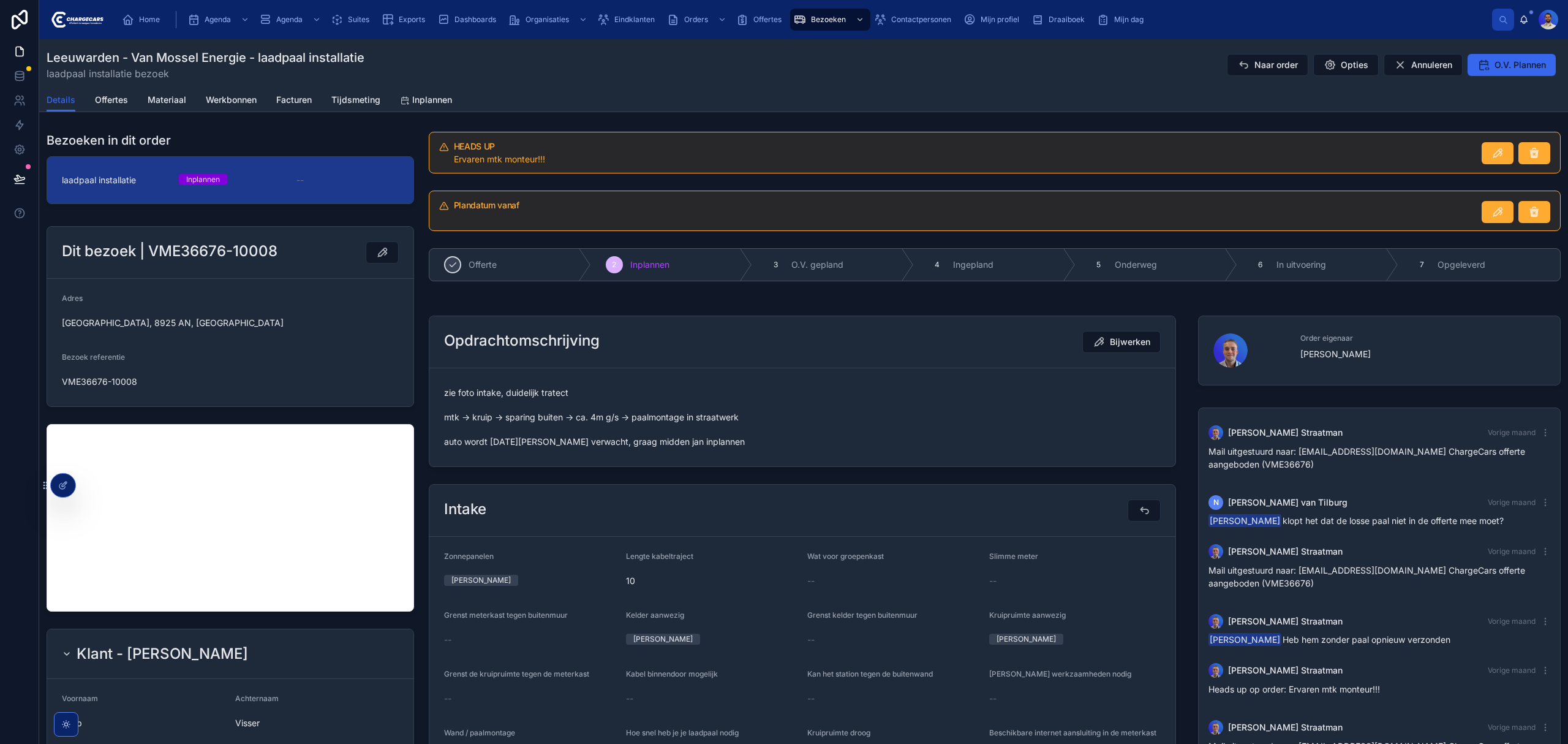
click at [1494, 66] on span "O.V. Plannen" at bounding box center [1520, 65] width 52 height 12
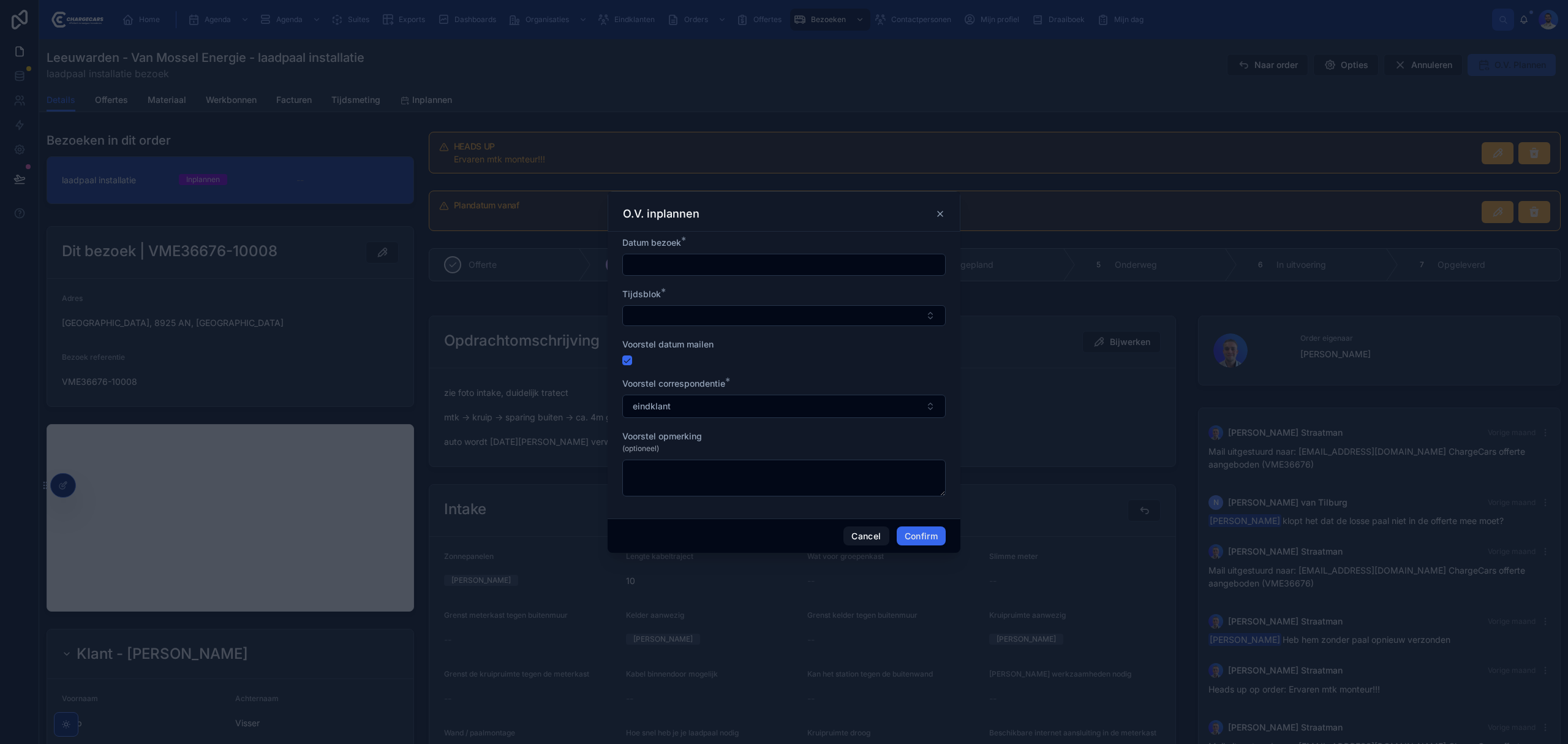
click at [662, 277] on form "Datum bezoek * Tijdsblok * Voorstel datum mailen Voorstel correspondentie * ein…" at bounding box center [784, 372] width 323 height 272
click at [670, 272] on input "text" at bounding box center [784, 265] width 322 height 17
click at [853, 290] on button at bounding box center [849, 294] width 22 height 22
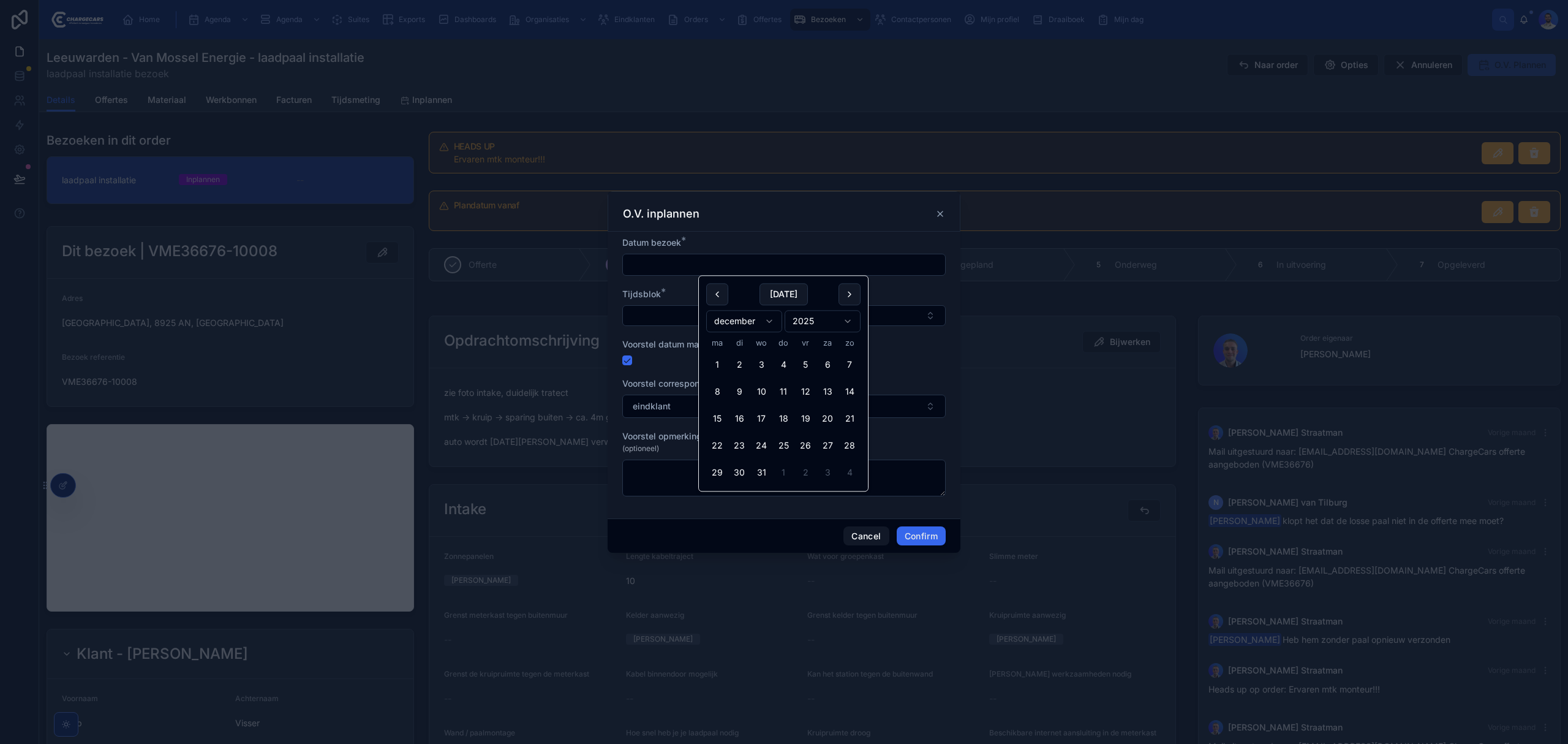
click at [853, 290] on button at bounding box center [849, 294] width 22 height 22
click at [786, 420] on button "15" at bounding box center [784, 419] width 22 height 22
type input "*********"
click at [652, 324] on button "Select Button" at bounding box center [784, 315] width 323 height 21
click at [741, 405] on span "9.00 - 15.00" at bounding box center [729, 403] width 50 height 12
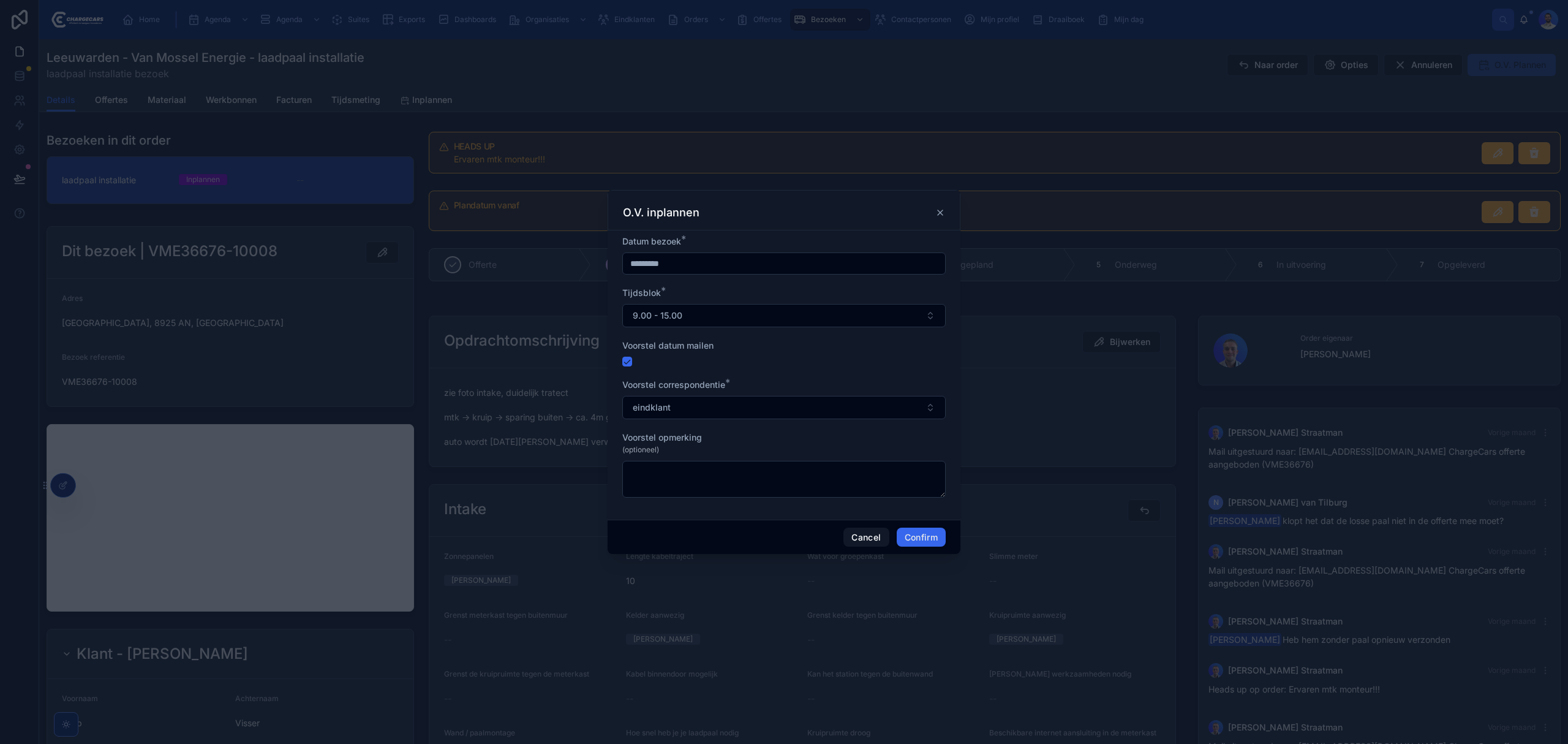
click at [927, 532] on button "Confirm" at bounding box center [921, 537] width 49 height 20
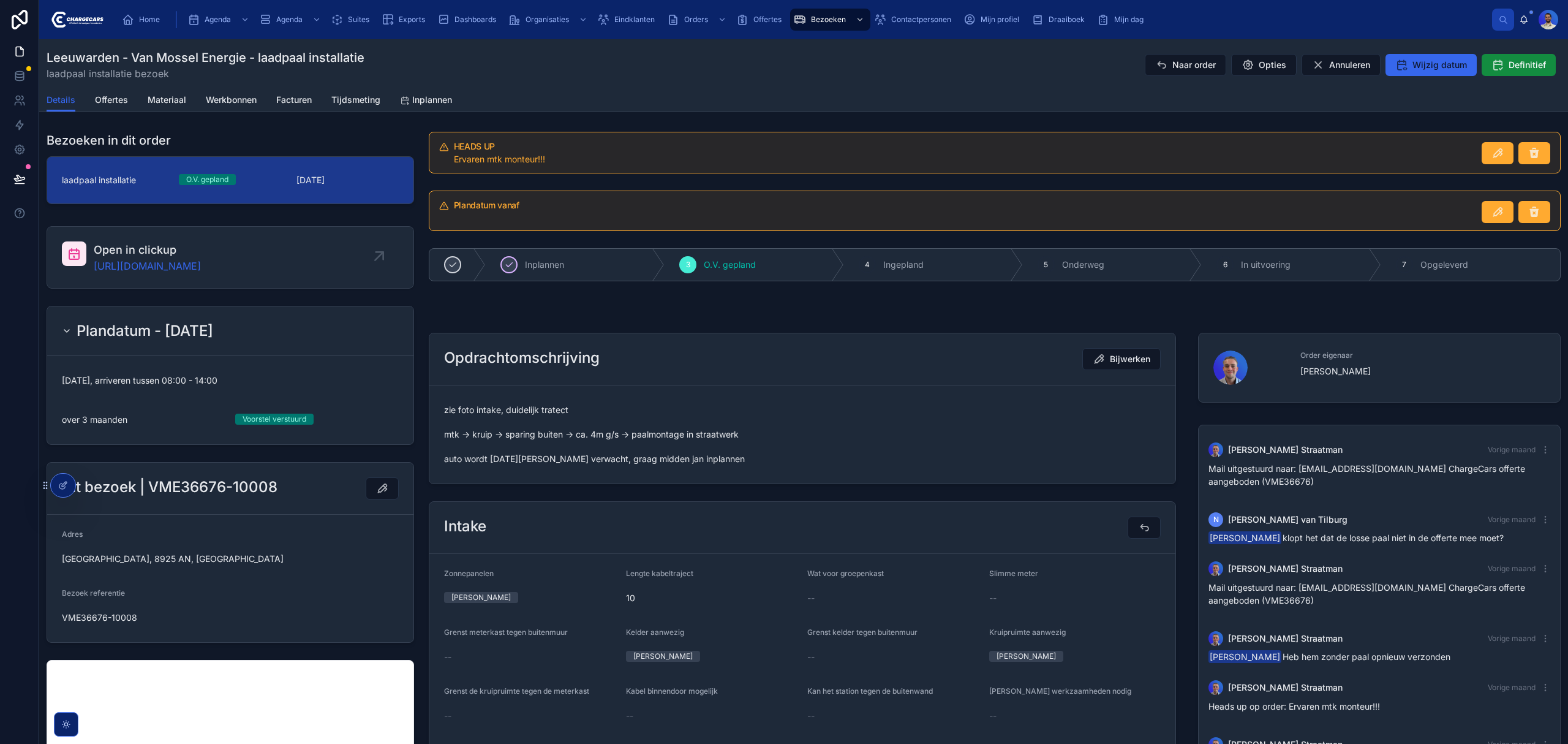
click at [642, 25] on div "Eindklanten" at bounding box center [629, 20] width 63 height 20
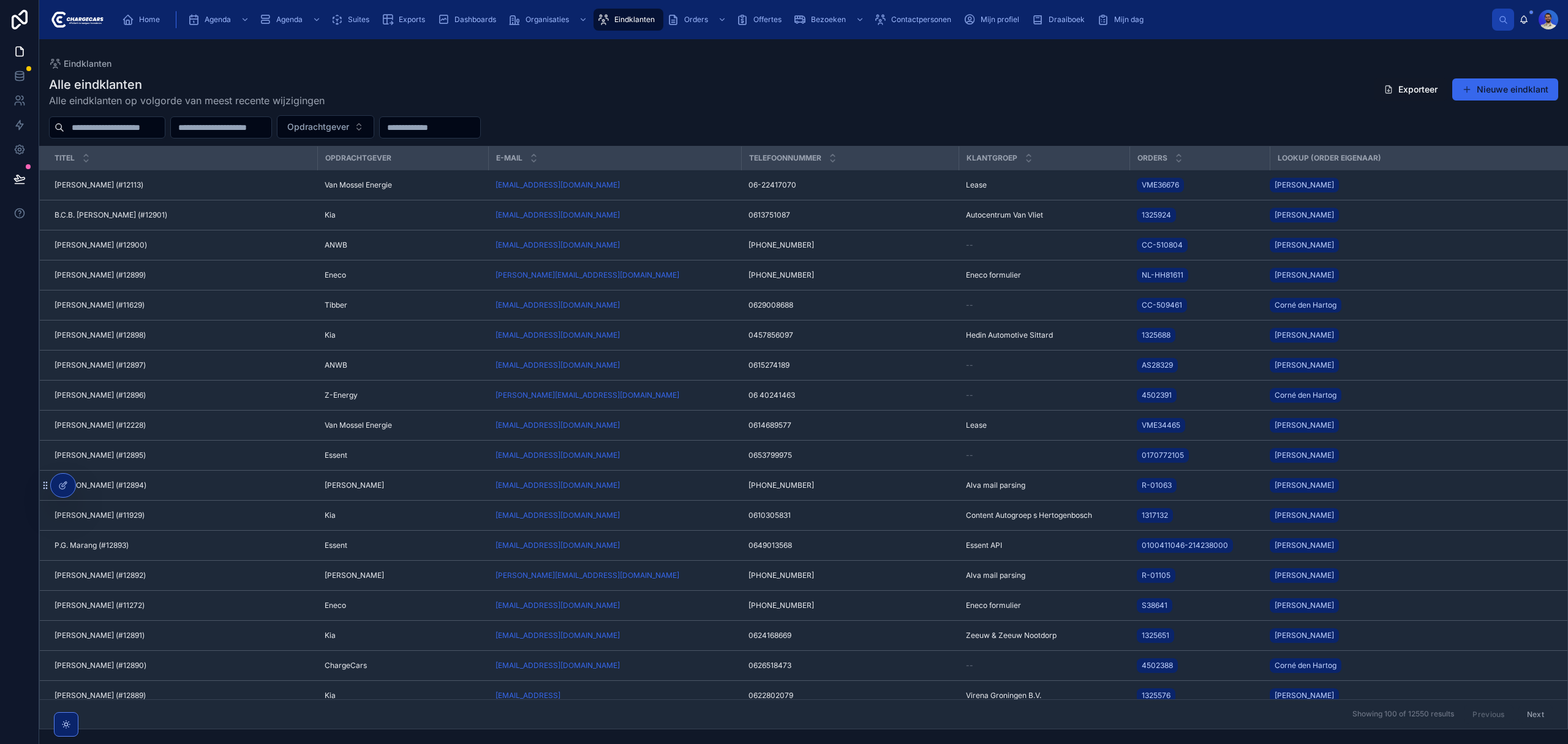
click at [106, 135] on input "text" at bounding box center [115, 128] width 101 height 17
type input "******"
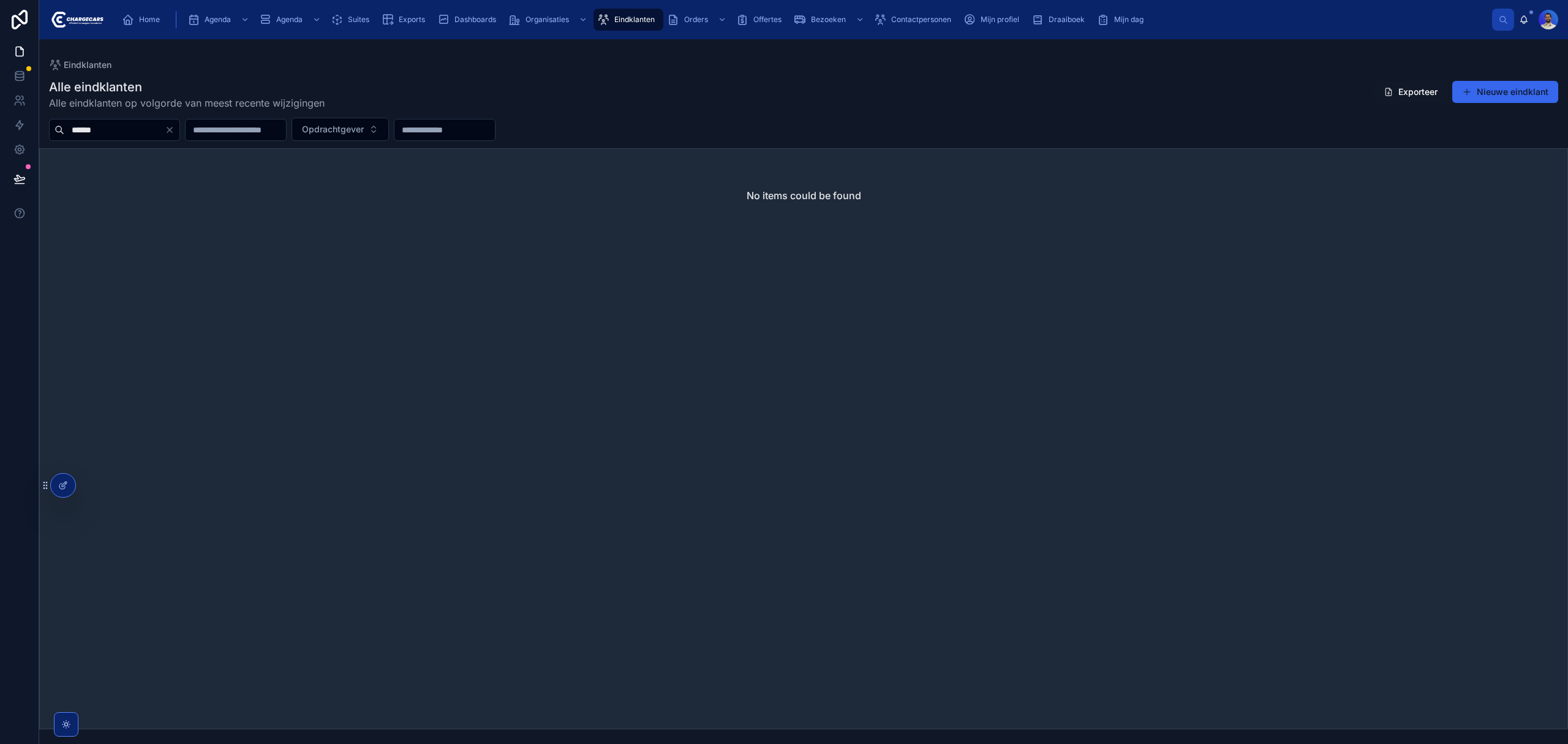
click at [1204, 450] on div "No items could be found" at bounding box center [803, 439] width 1529 height 581
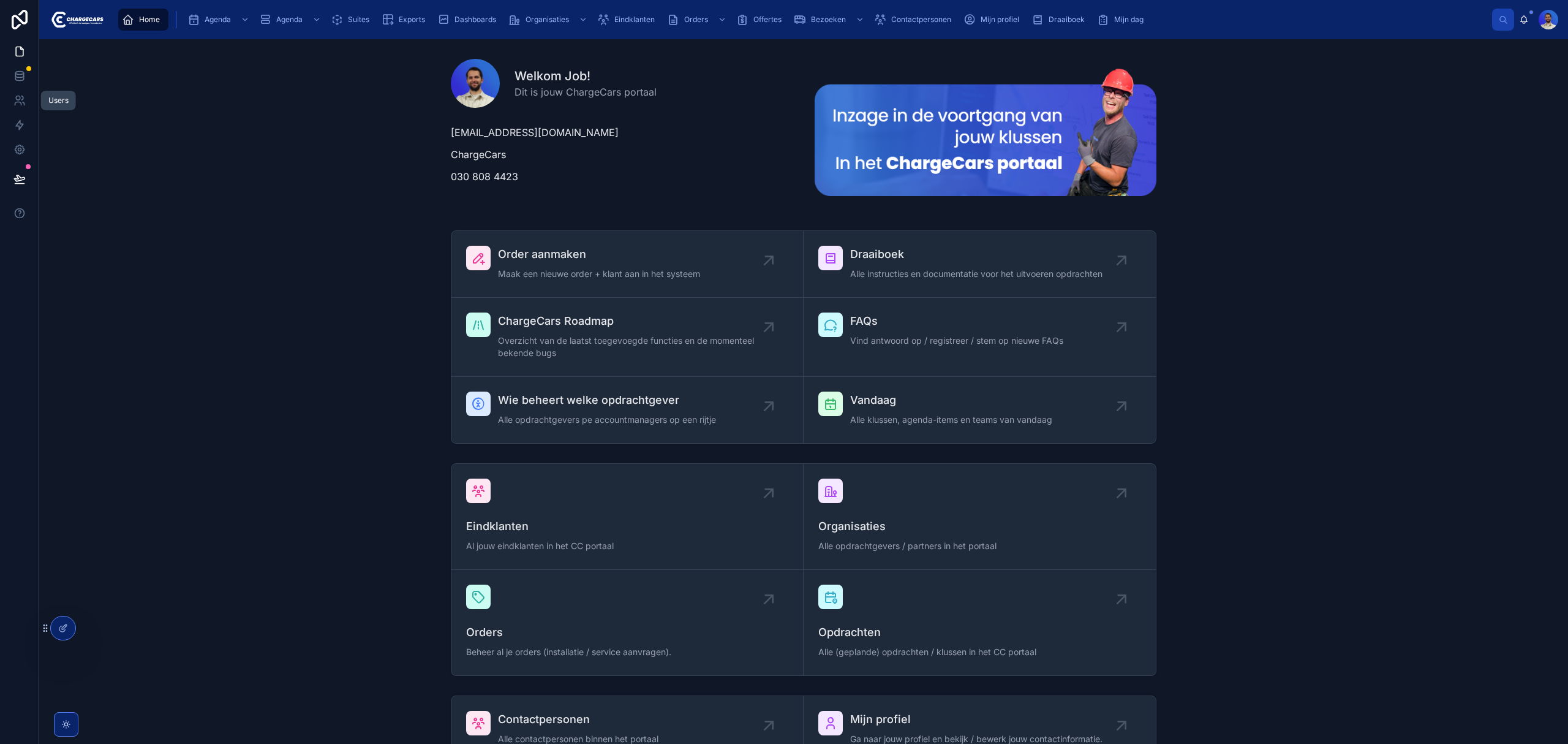
click at [23, 103] on icon at bounding box center [23, 104] width 2 height 3
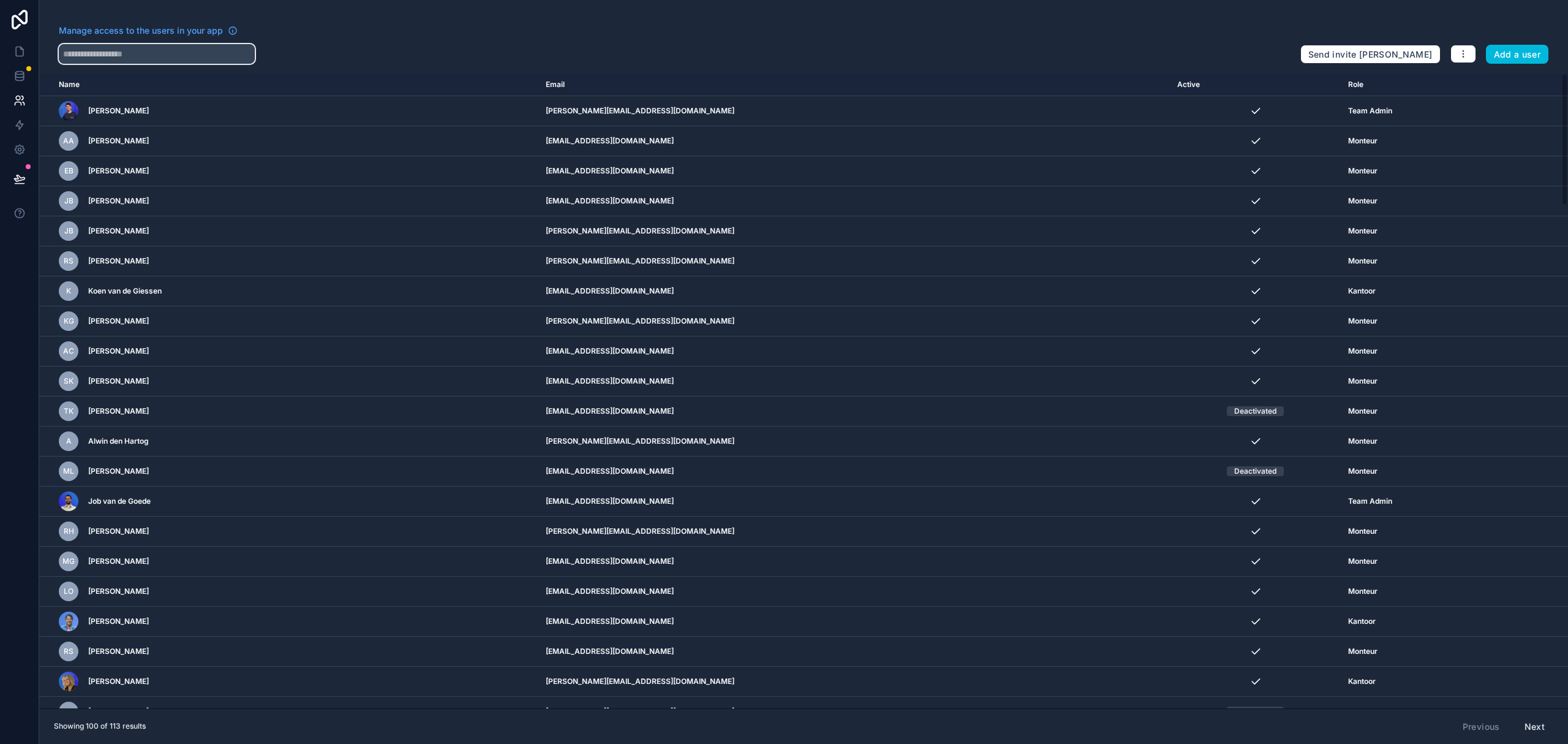
click at [164, 50] on input "text" at bounding box center [157, 54] width 196 height 20
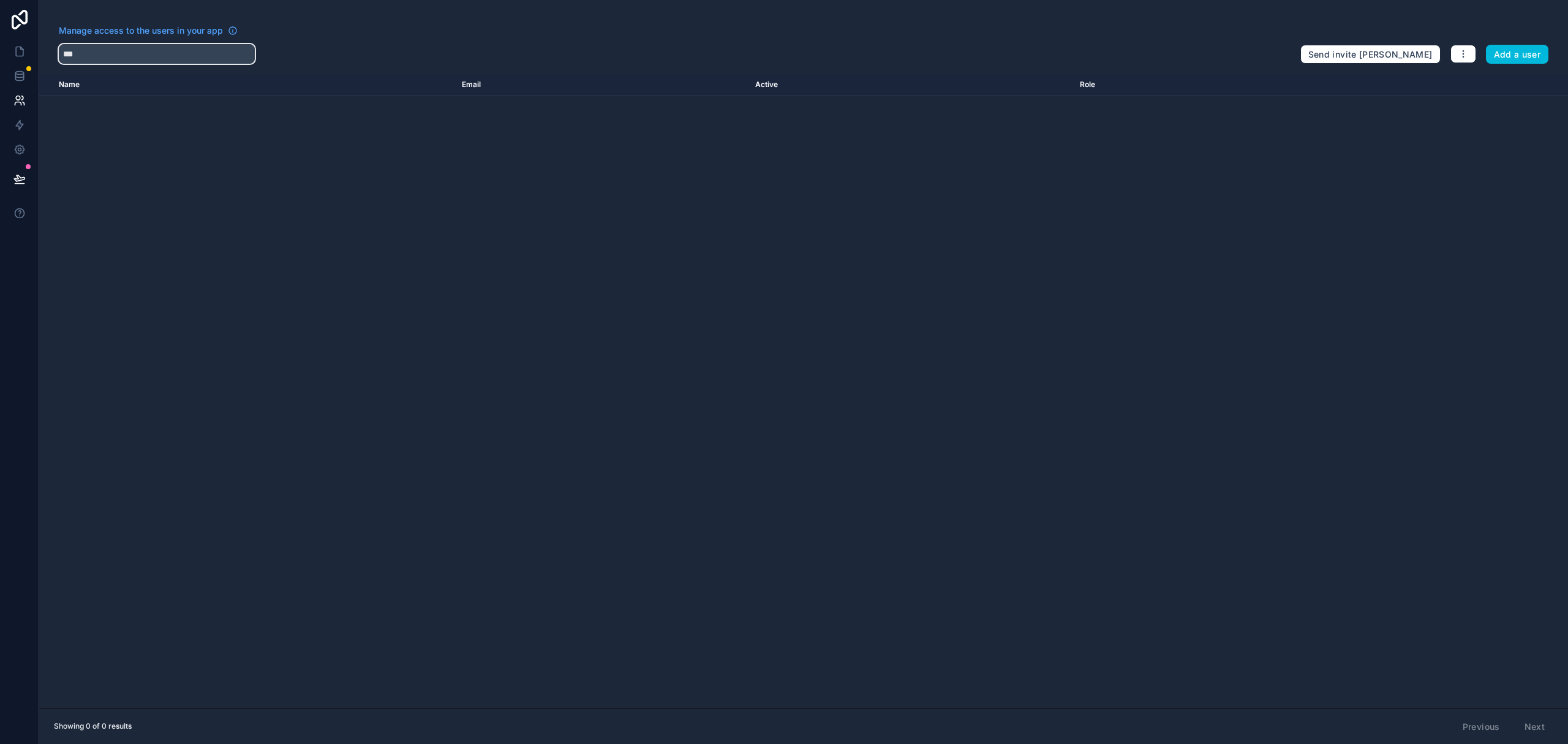
type input "***"
